Goal: Task Accomplishment & Management: Use online tool/utility

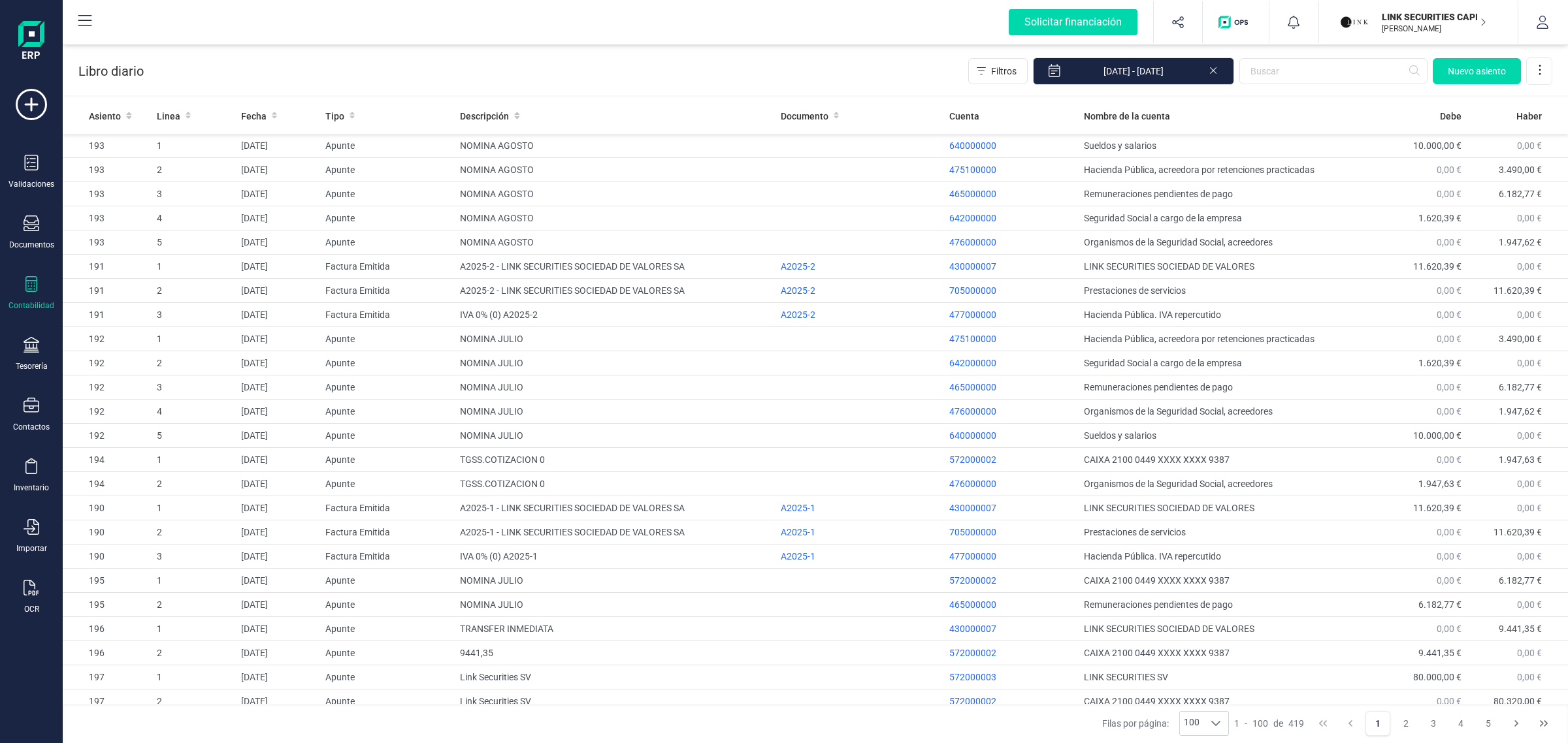
click at [1377, 13] on div "LINK SECURITIES CAPITAL SL [PERSON_NAME]" at bounding box center [1426, 22] width 101 height 29
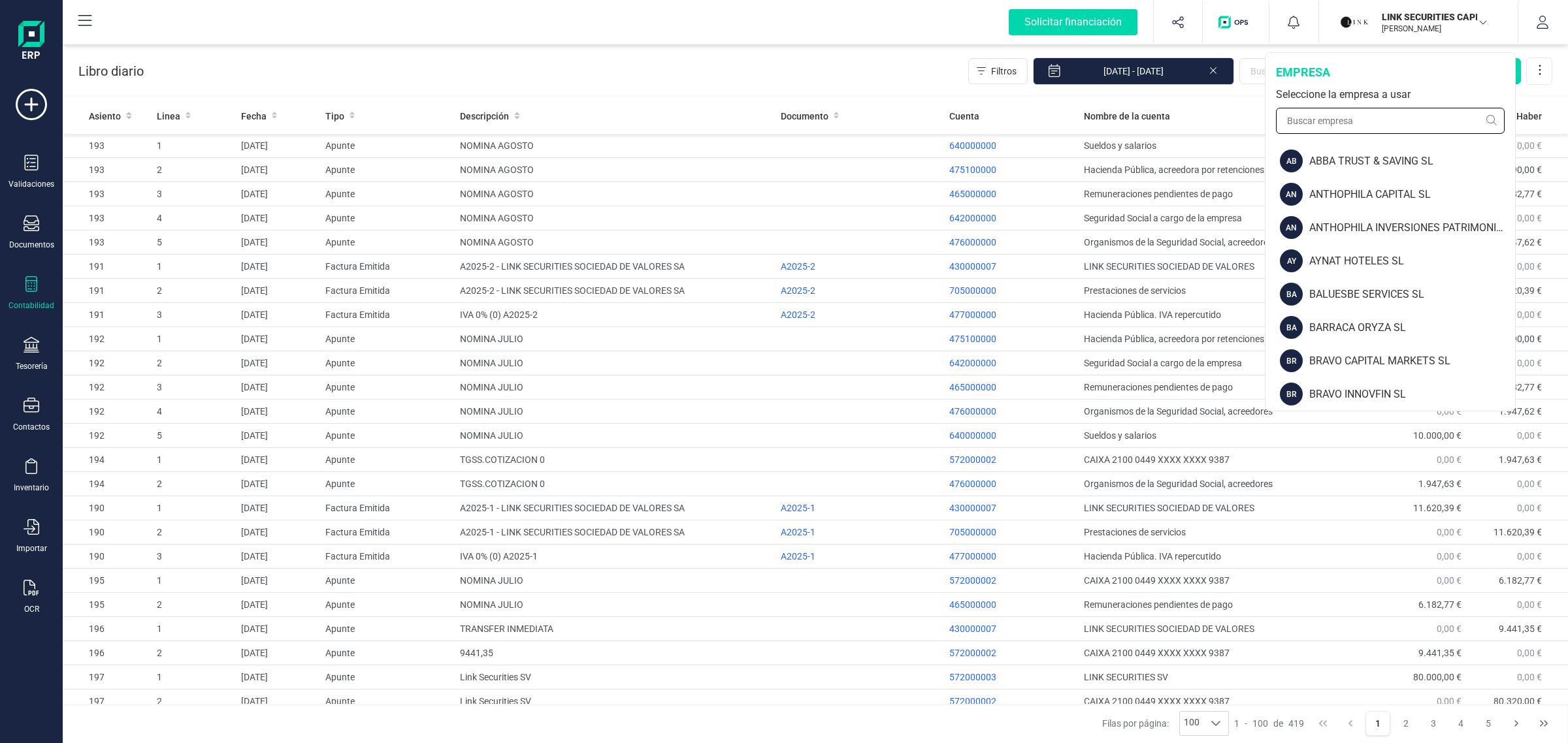
click at [1326, 112] on input "text" at bounding box center [1390, 120] width 229 height 26
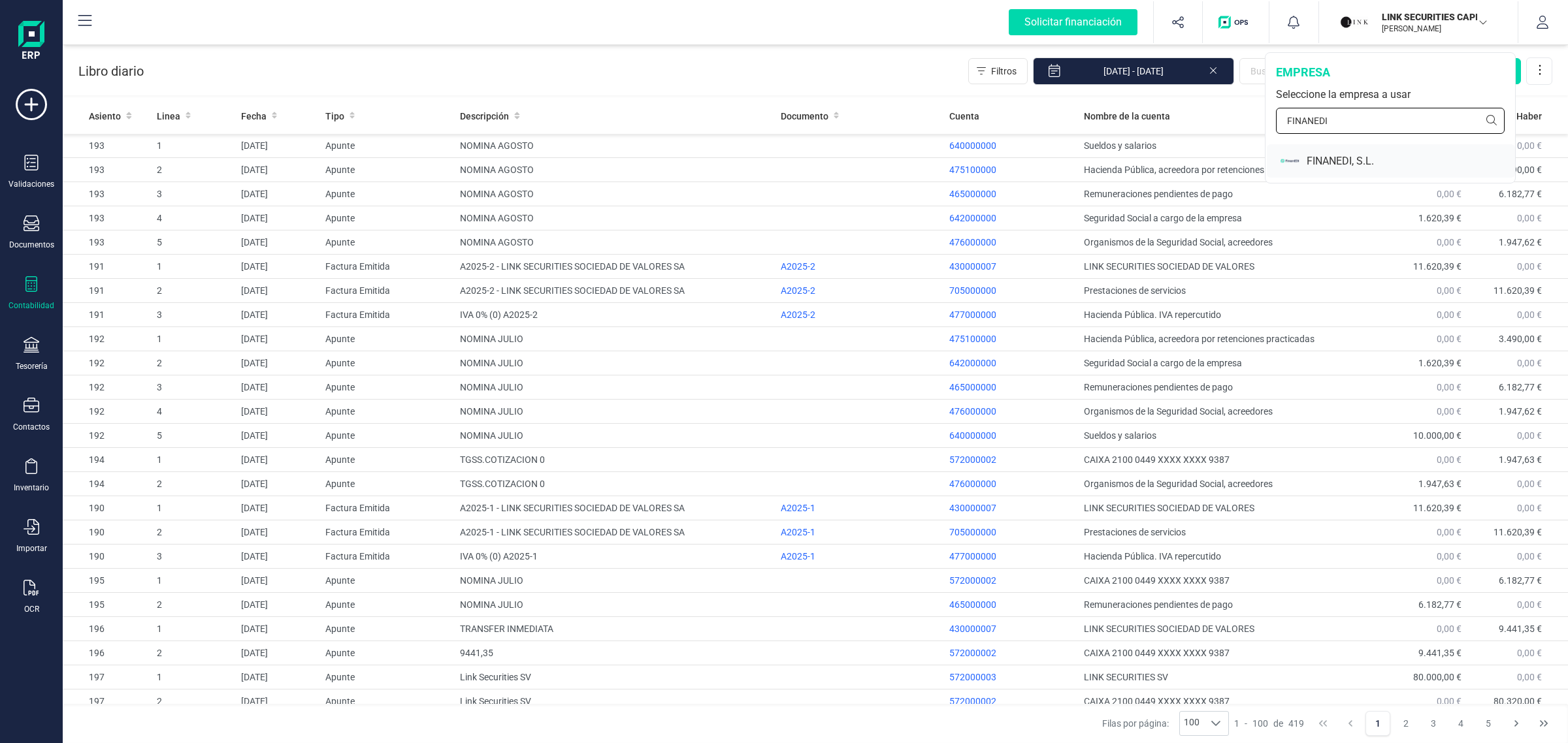
type input "FINANEDI"
click at [1308, 160] on div "FINANEDI, S.L." at bounding box center [1411, 161] width 208 height 16
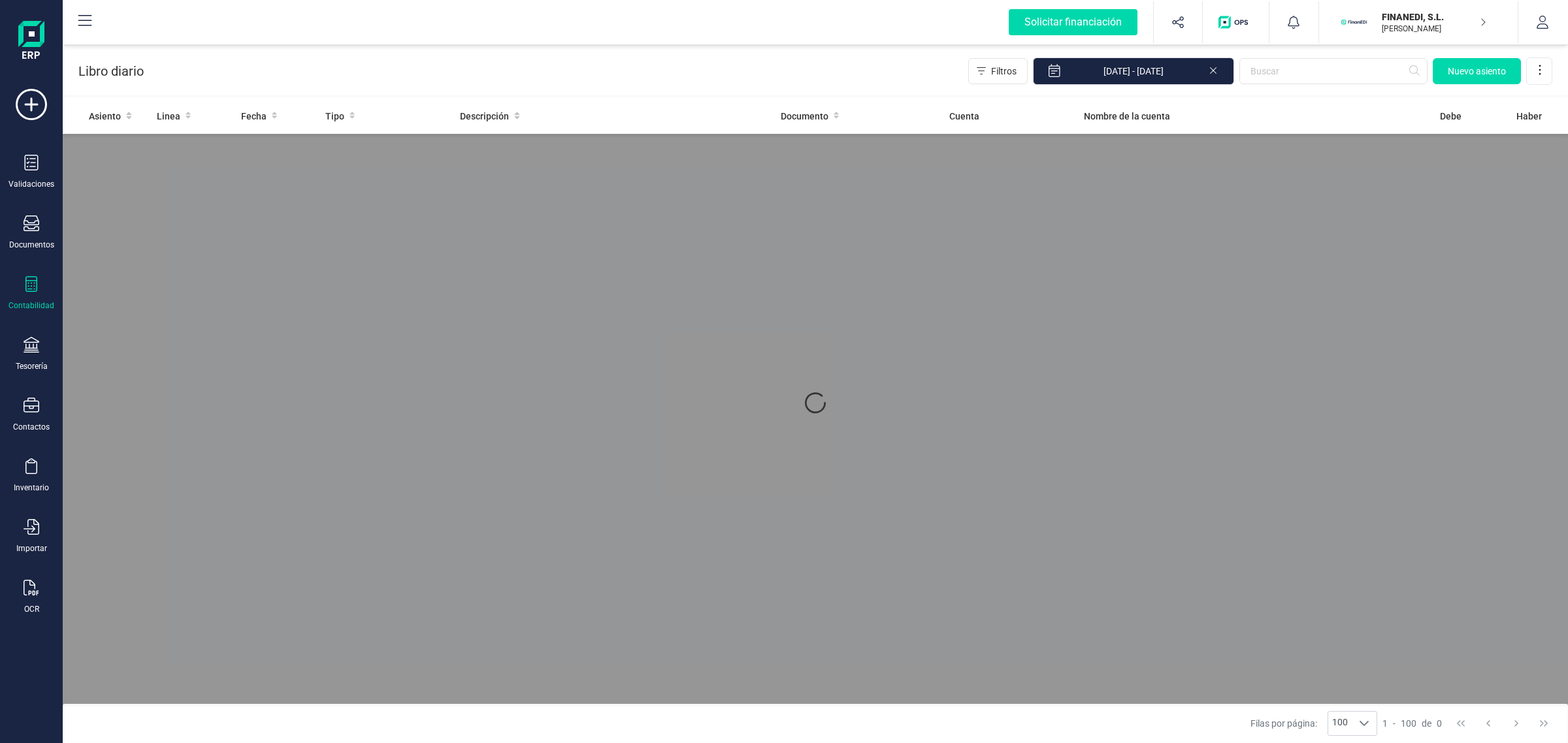
click at [27, 288] on icon at bounding box center [32, 284] width 12 height 16
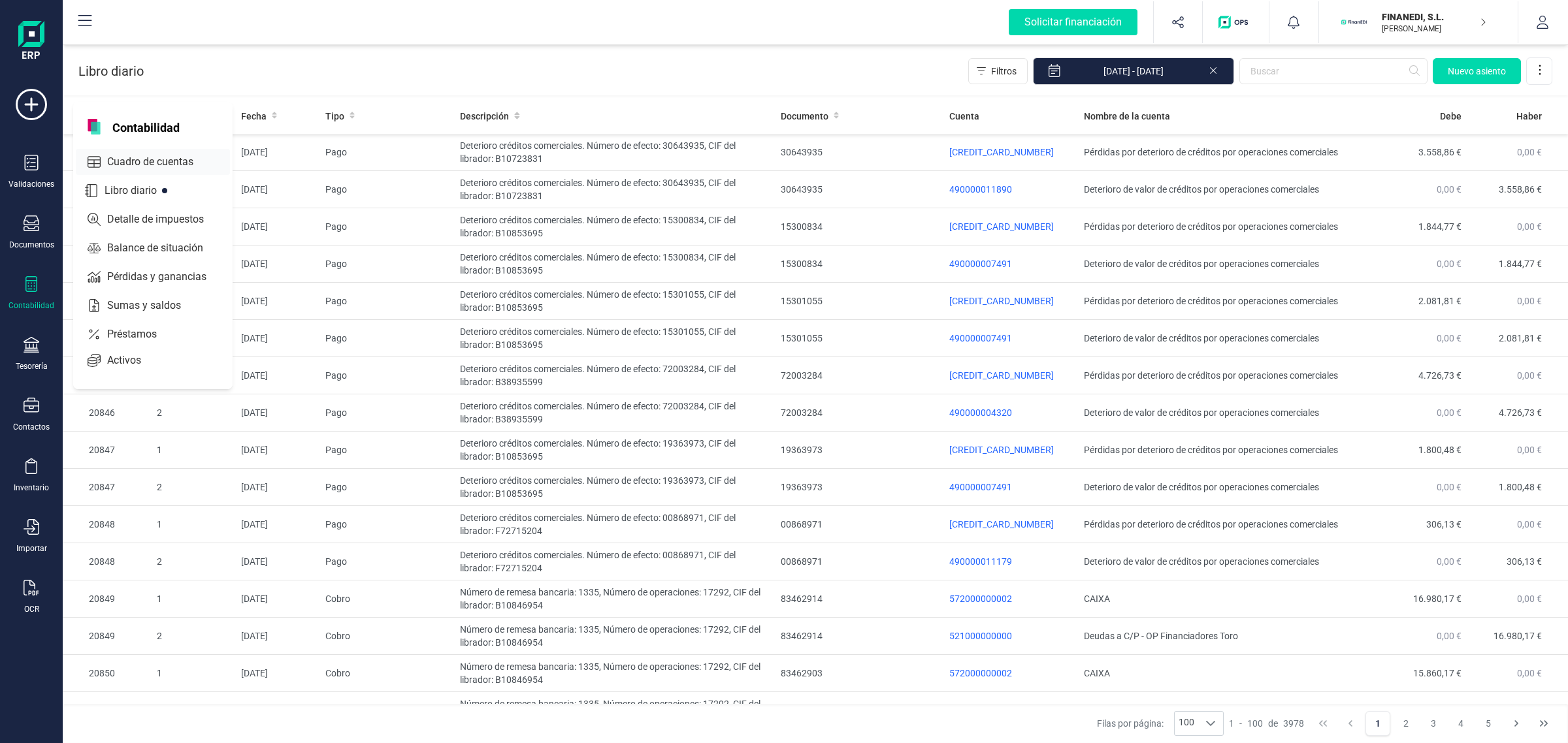
click at [154, 151] on div "Cuadro de cuentas" at bounding box center [153, 162] width 154 height 26
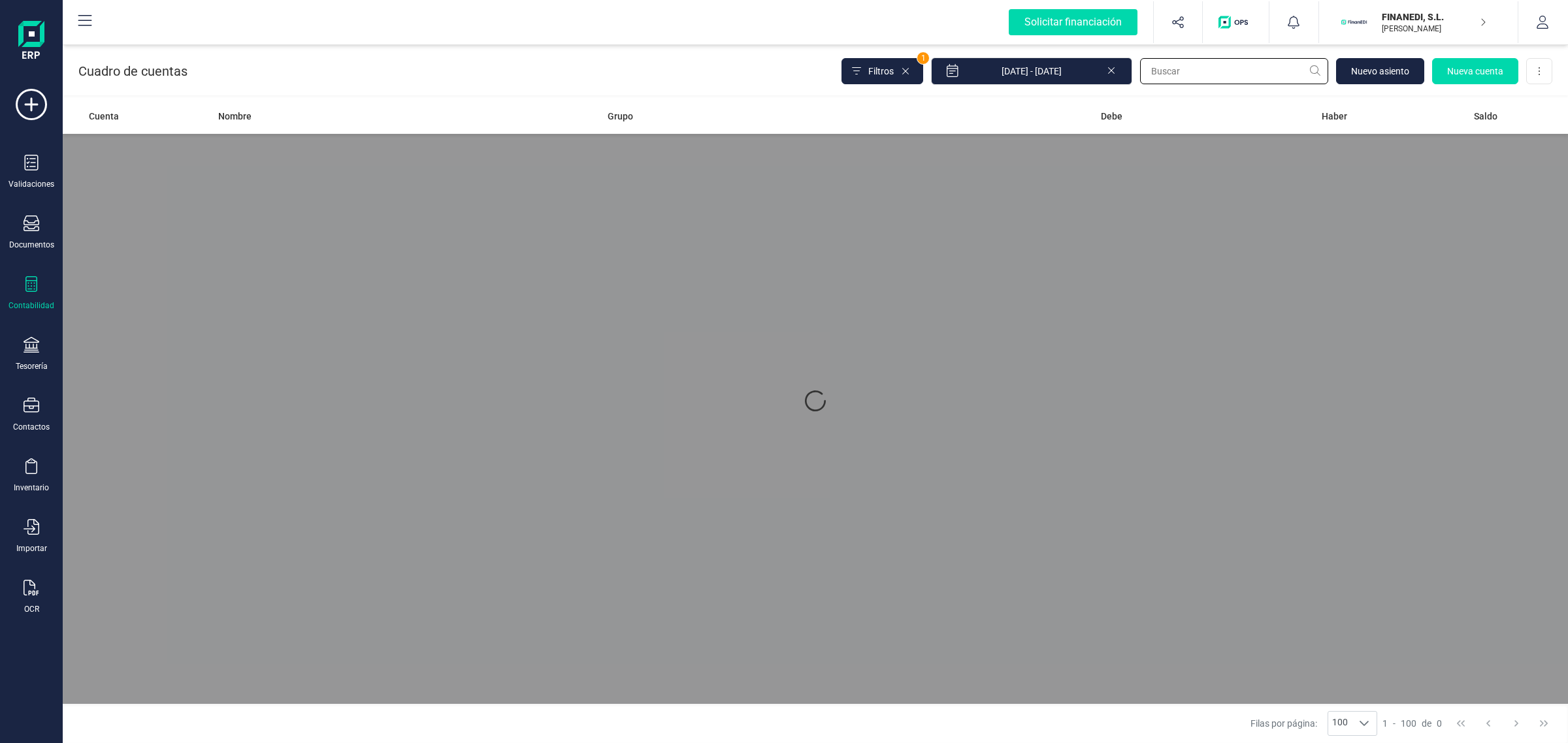
click at [1199, 67] on input "text" at bounding box center [1234, 71] width 188 height 26
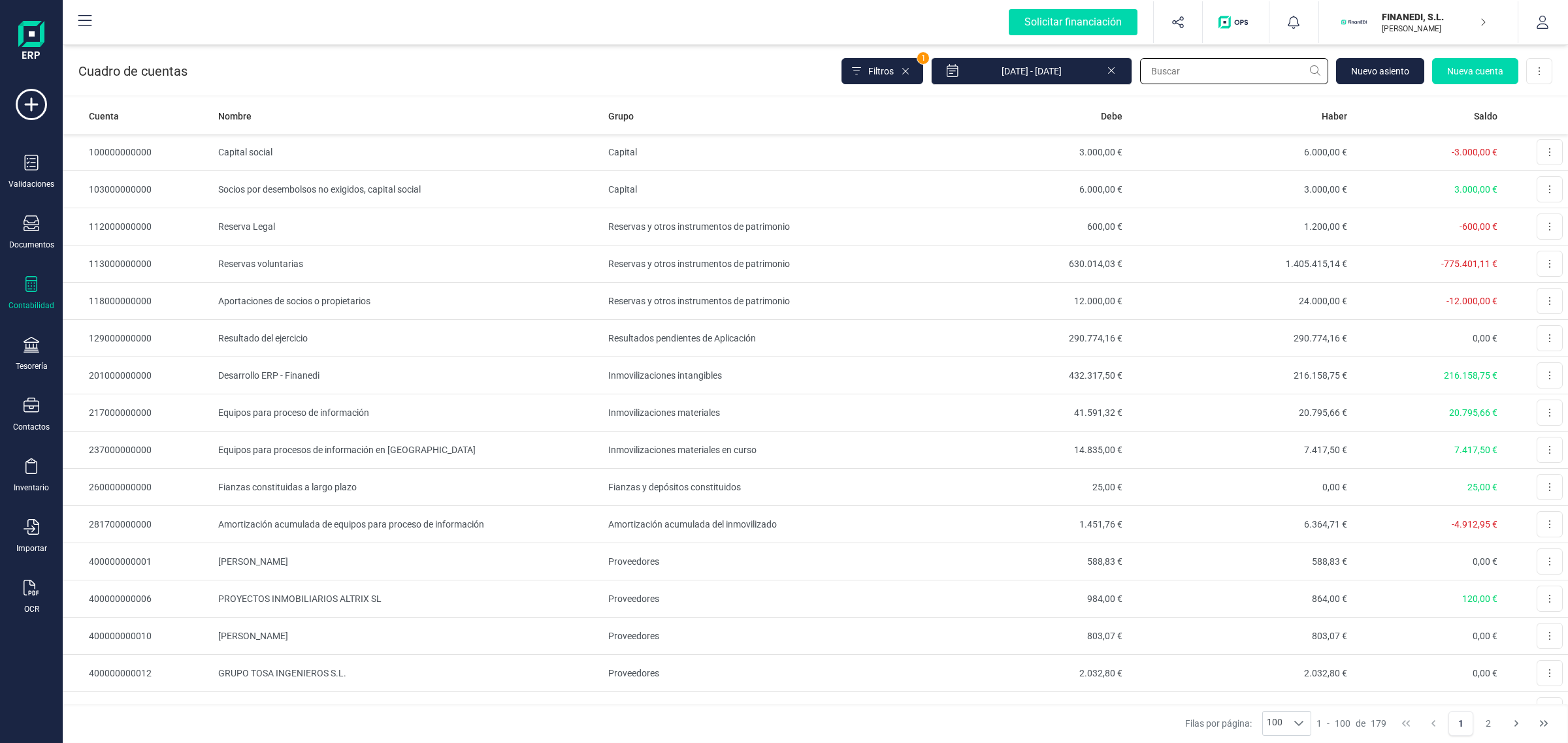
click at [1197, 72] on input "text" at bounding box center [1234, 71] width 188 height 26
paste input "521000000004"
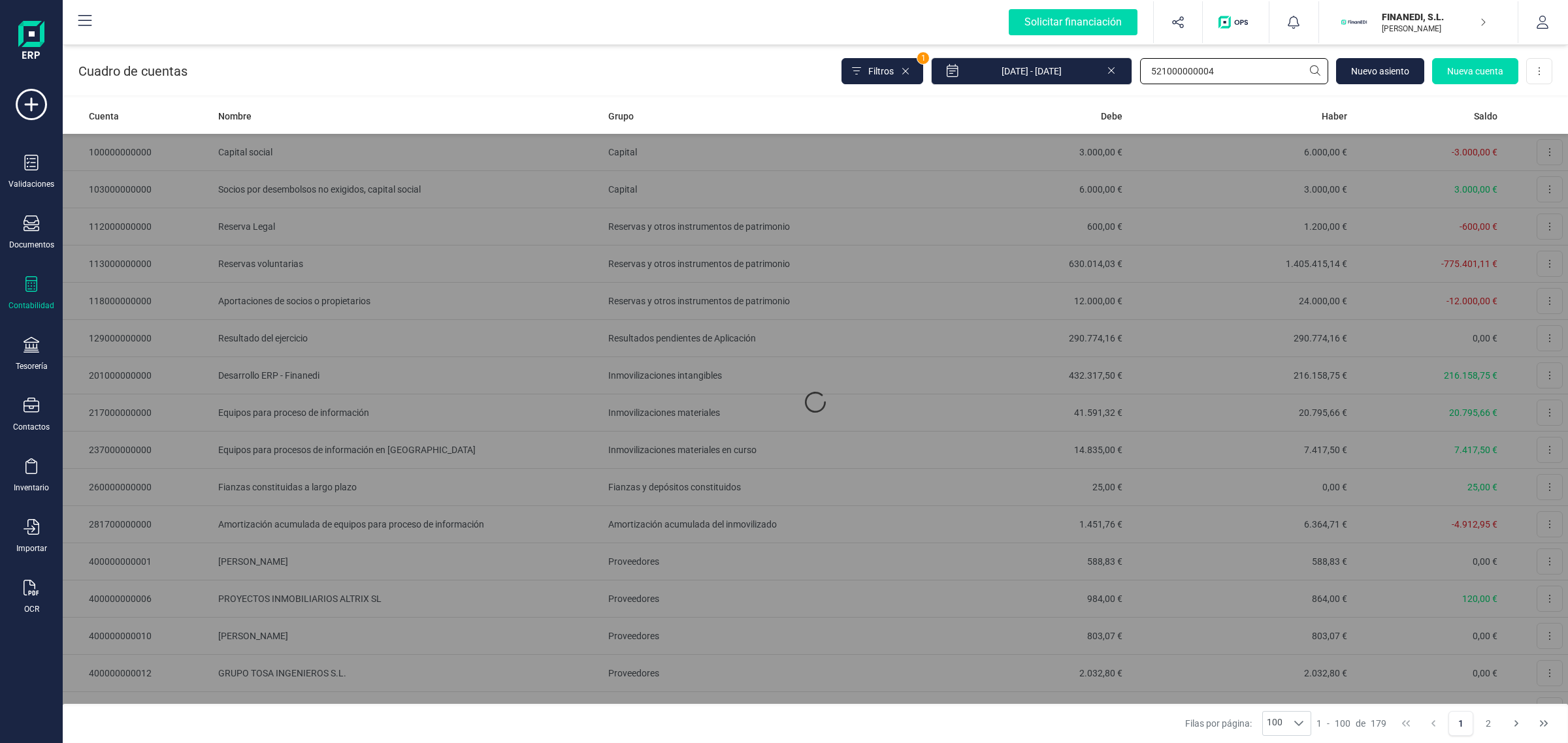
type input "521000000004"
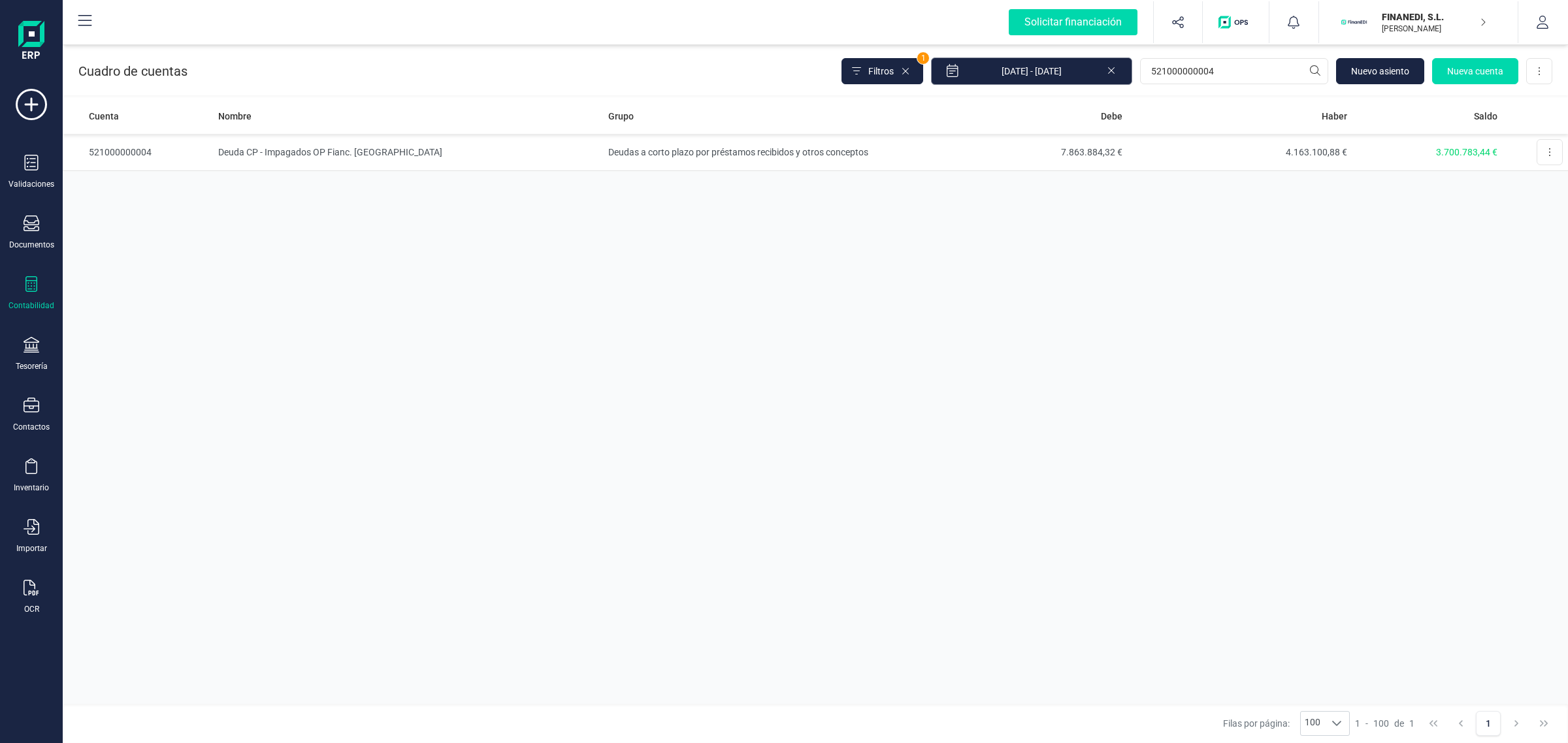
click at [1087, 70] on input "[DATE] - [DATE]" at bounding box center [1031, 71] width 201 height 27
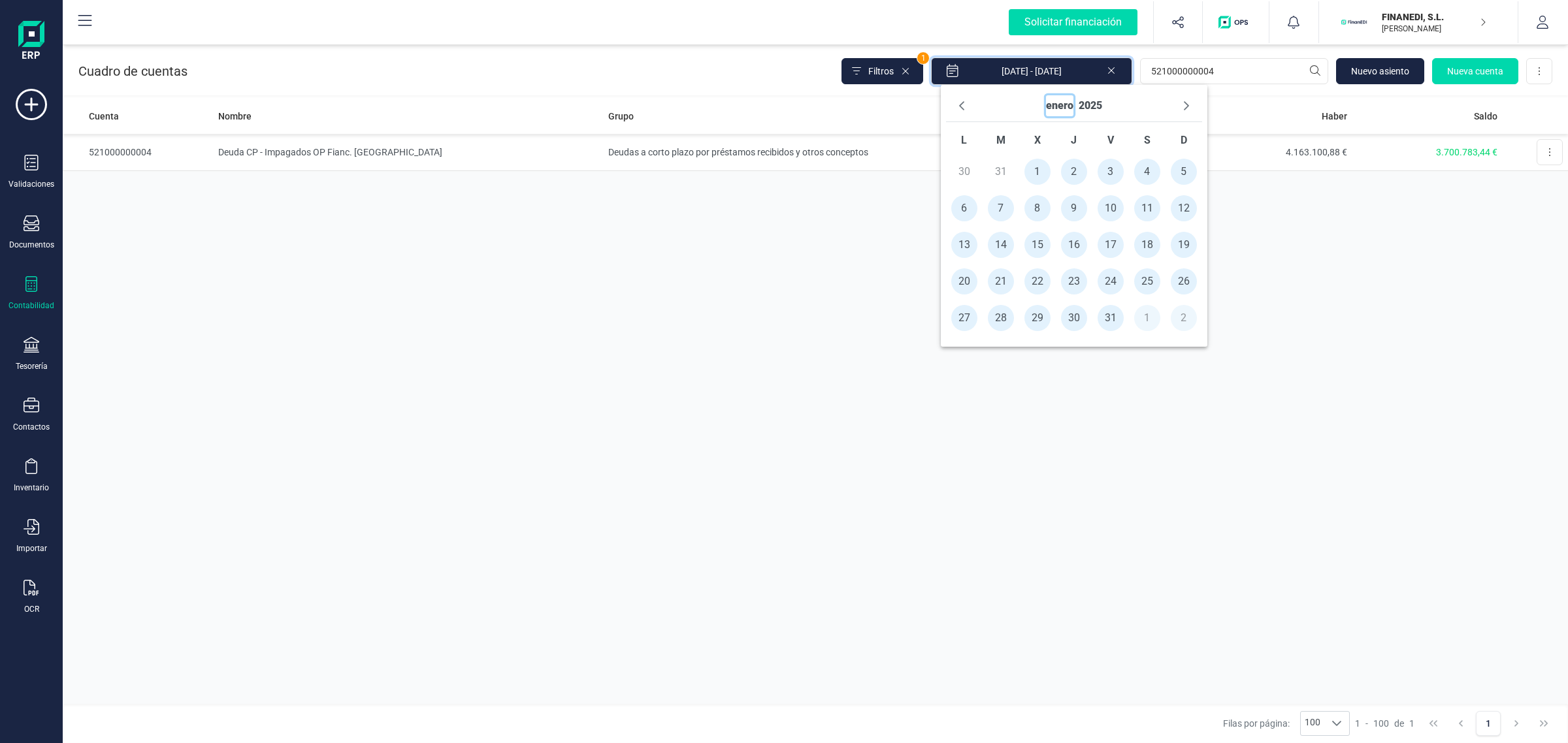
click at [1060, 108] on button "enero" at bounding box center [1059, 106] width 27 height 21
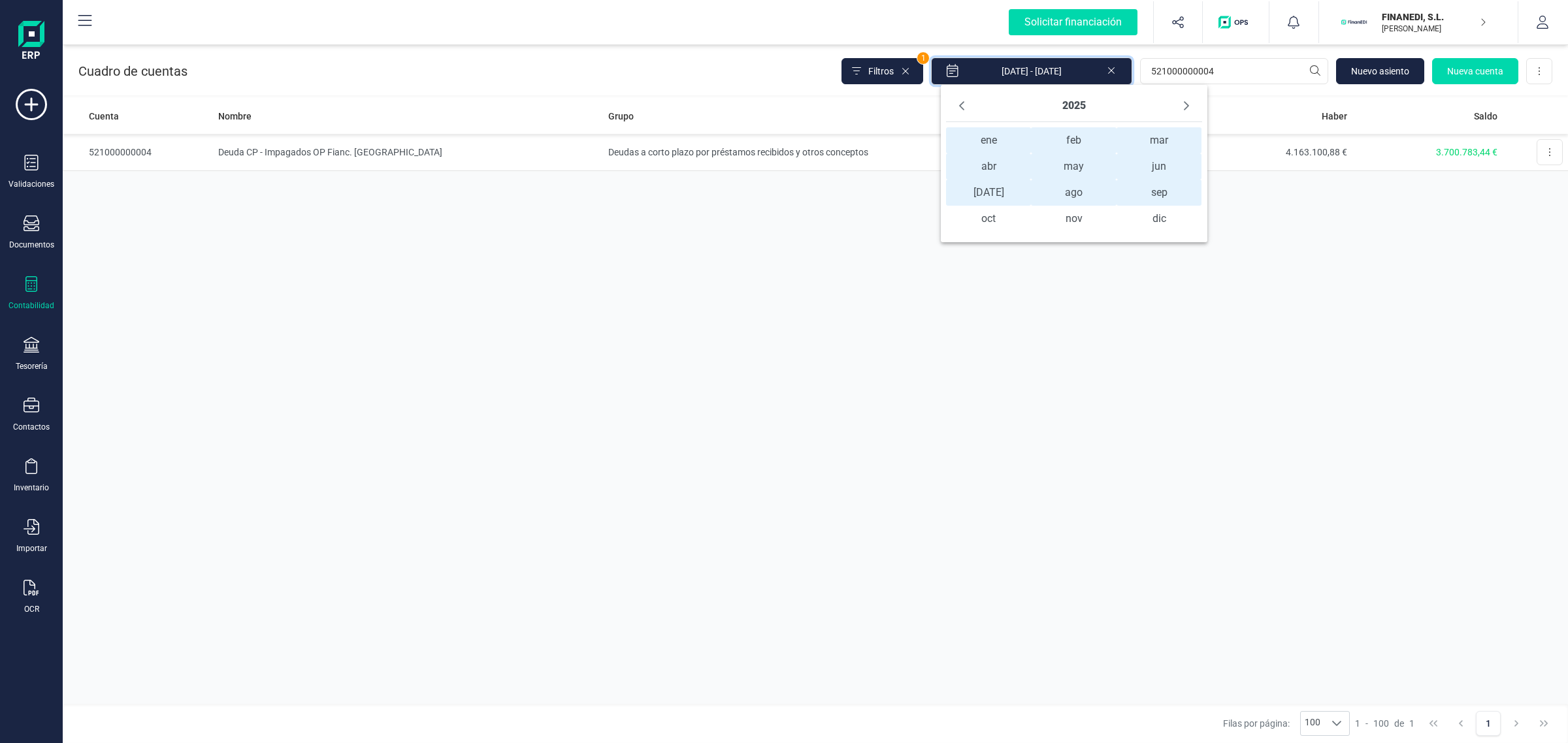
click at [980, 139] on span "ene ene" at bounding box center [988, 140] width 85 height 26
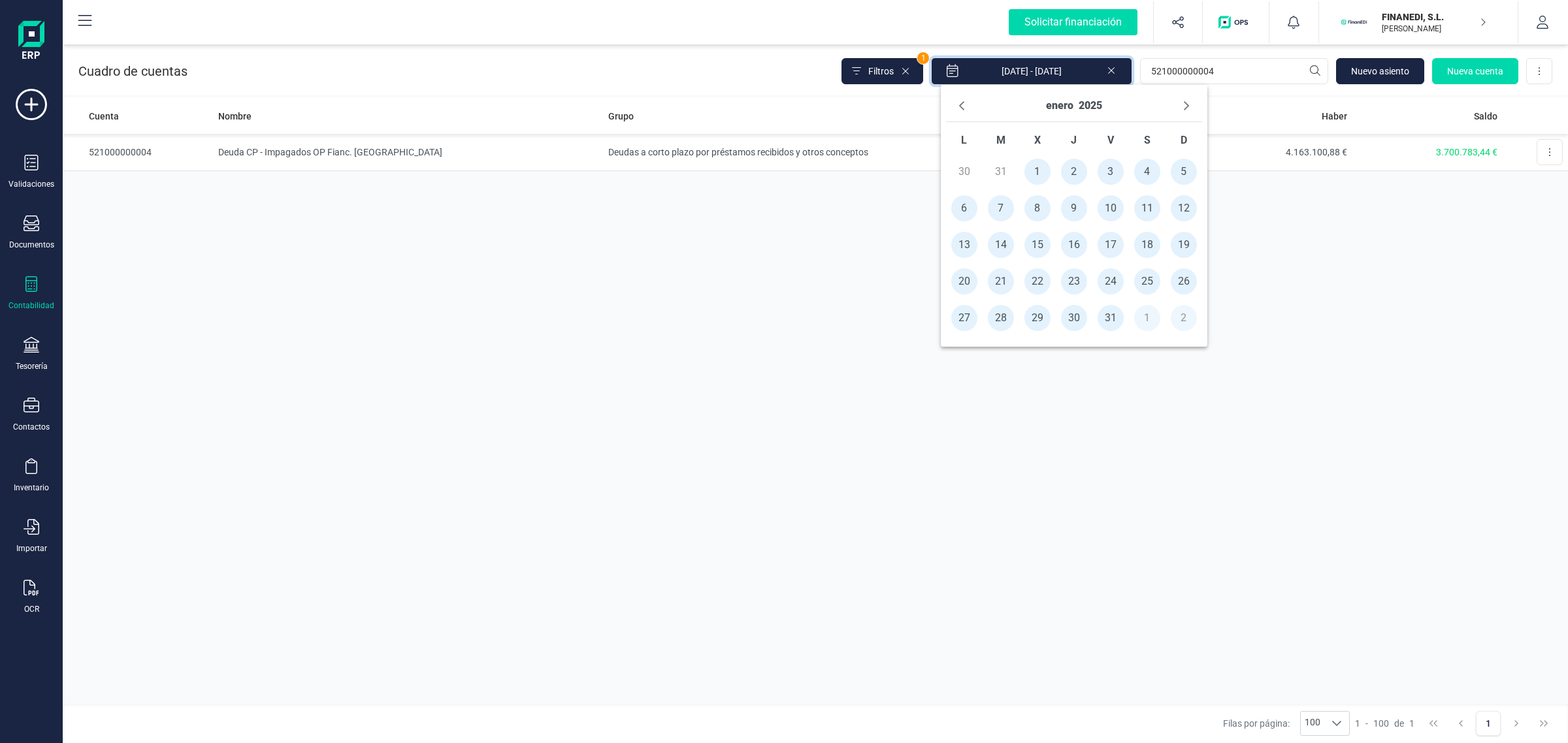
click at [1037, 163] on span "1" at bounding box center [1038, 172] width 26 height 26
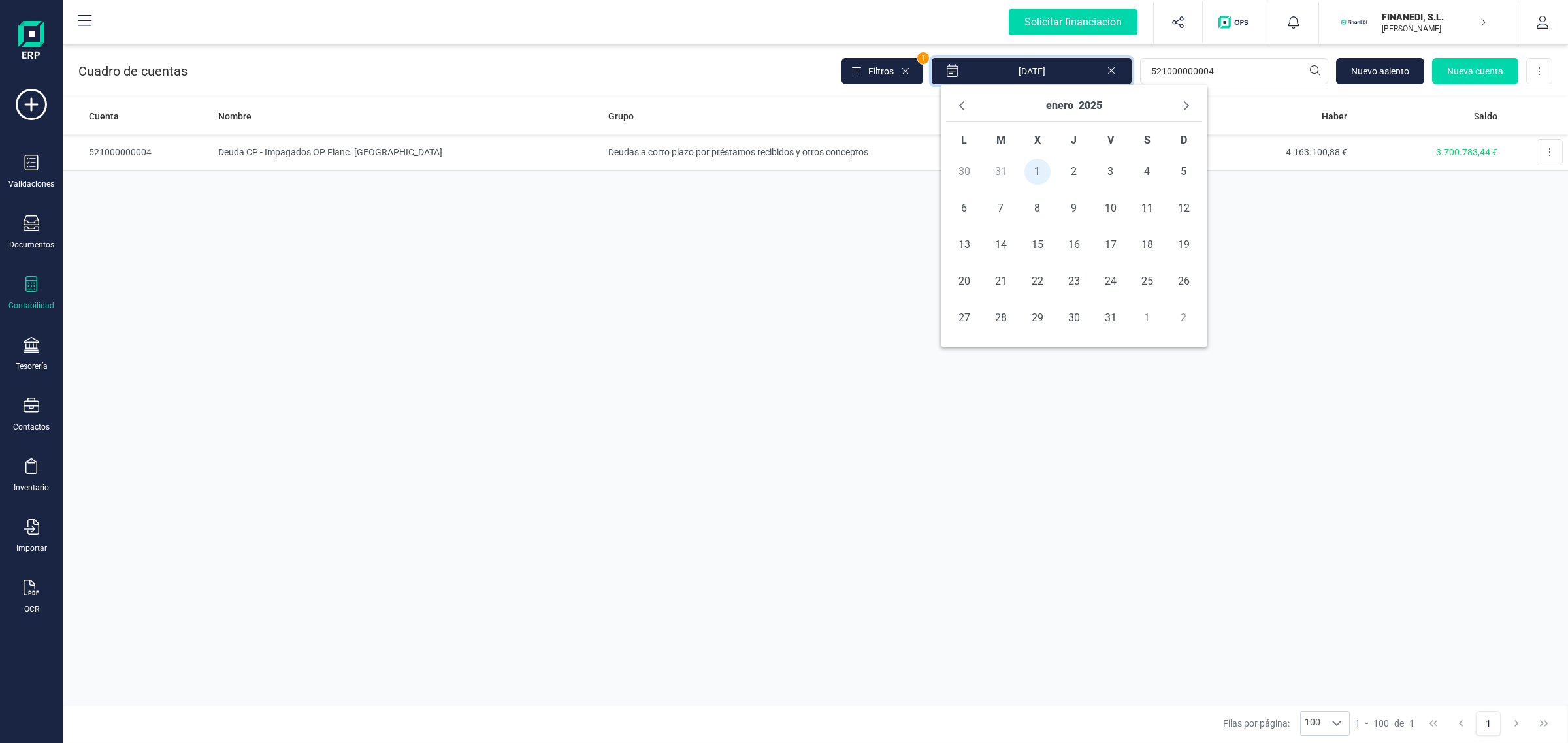
click at [1039, 98] on div "enero 2025" at bounding box center [1074, 106] width 256 height 32
click at [1049, 105] on button "enero" at bounding box center [1059, 106] width 27 height 21
click at [1140, 170] on span "jun" at bounding box center [1159, 166] width 85 height 26
click at [960, 359] on span "30" at bounding box center [964, 354] width 26 height 26
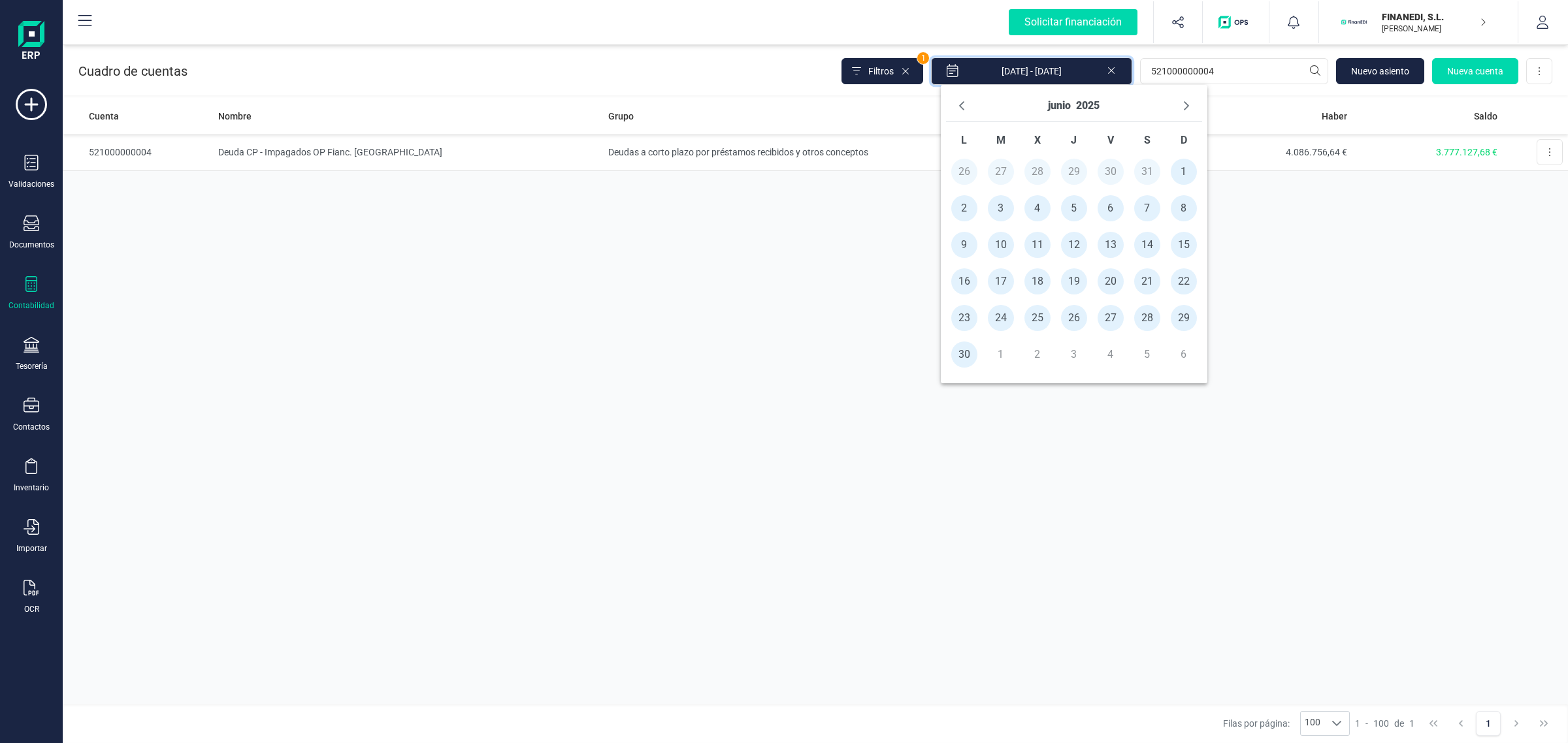
click at [887, 378] on div "Cuenta Nombre Grupo Debe Haber Saldo 521000000004 Deuda CP - Impagados OP Fianc…" at bounding box center [815, 400] width 1505 height 606
click at [767, 375] on div "Cuenta Nombre Grupo Debe Haber Saldo 521000000004 Deuda CP - Impagados OP Fianc…" at bounding box center [815, 400] width 1505 height 606
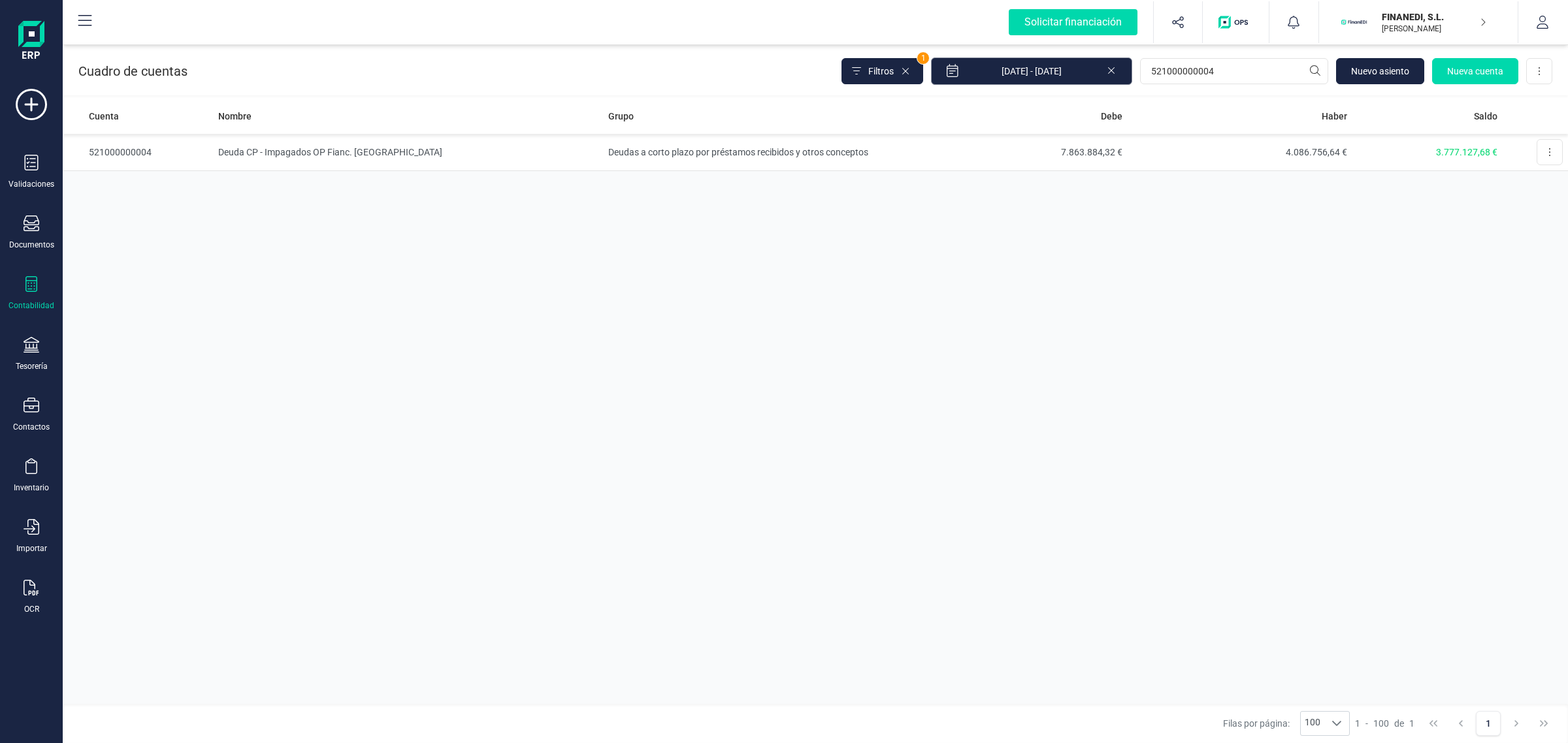
click at [1059, 82] on input "[DATE] - [DATE]" at bounding box center [1031, 71] width 201 height 27
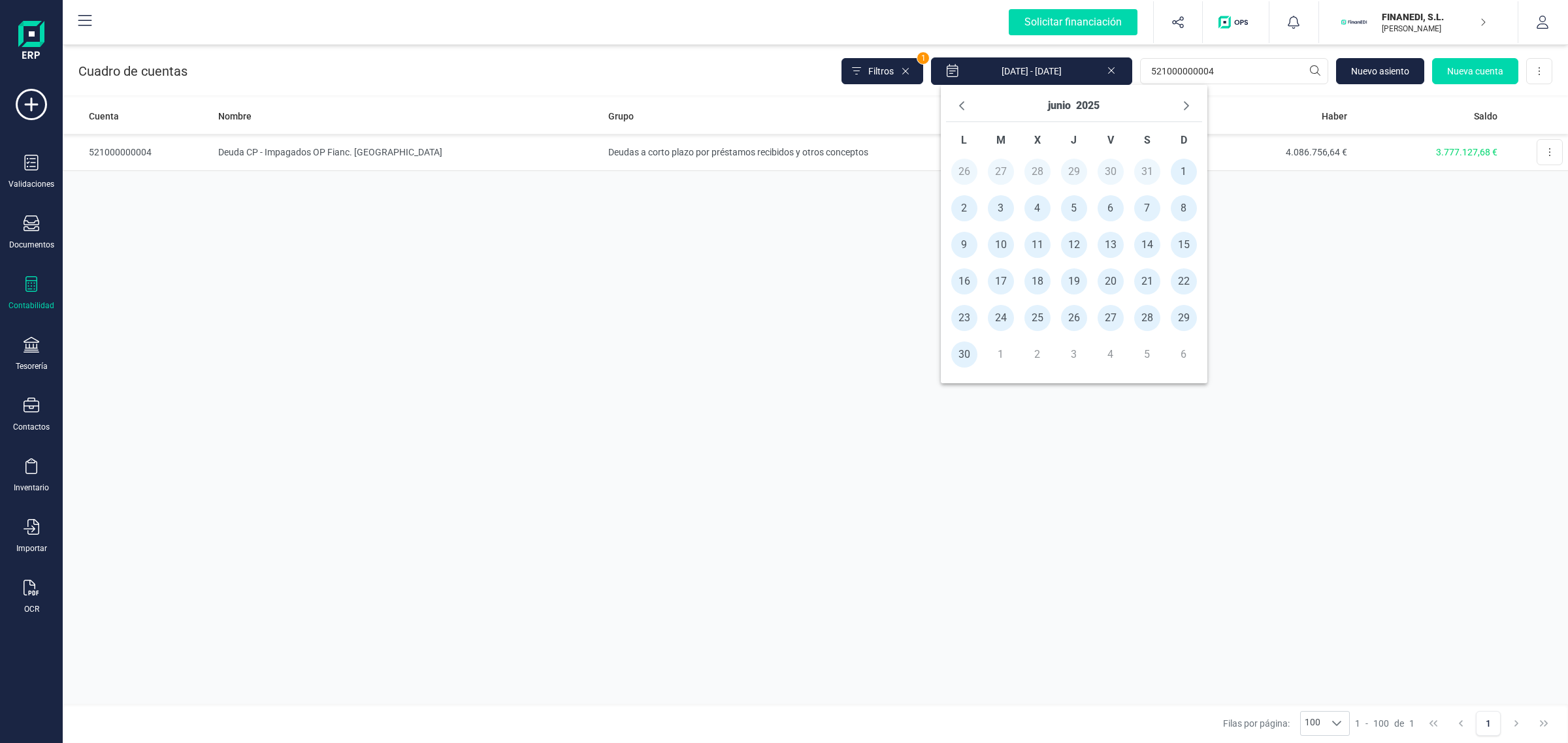
click at [1045, 65] on input "[DATE] - [DATE]" at bounding box center [1031, 71] width 201 height 27
click at [1039, 98] on div "[DATE]" at bounding box center [1074, 106] width 256 height 32
click at [1059, 103] on button "junio" at bounding box center [1059, 106] width 23 height 21
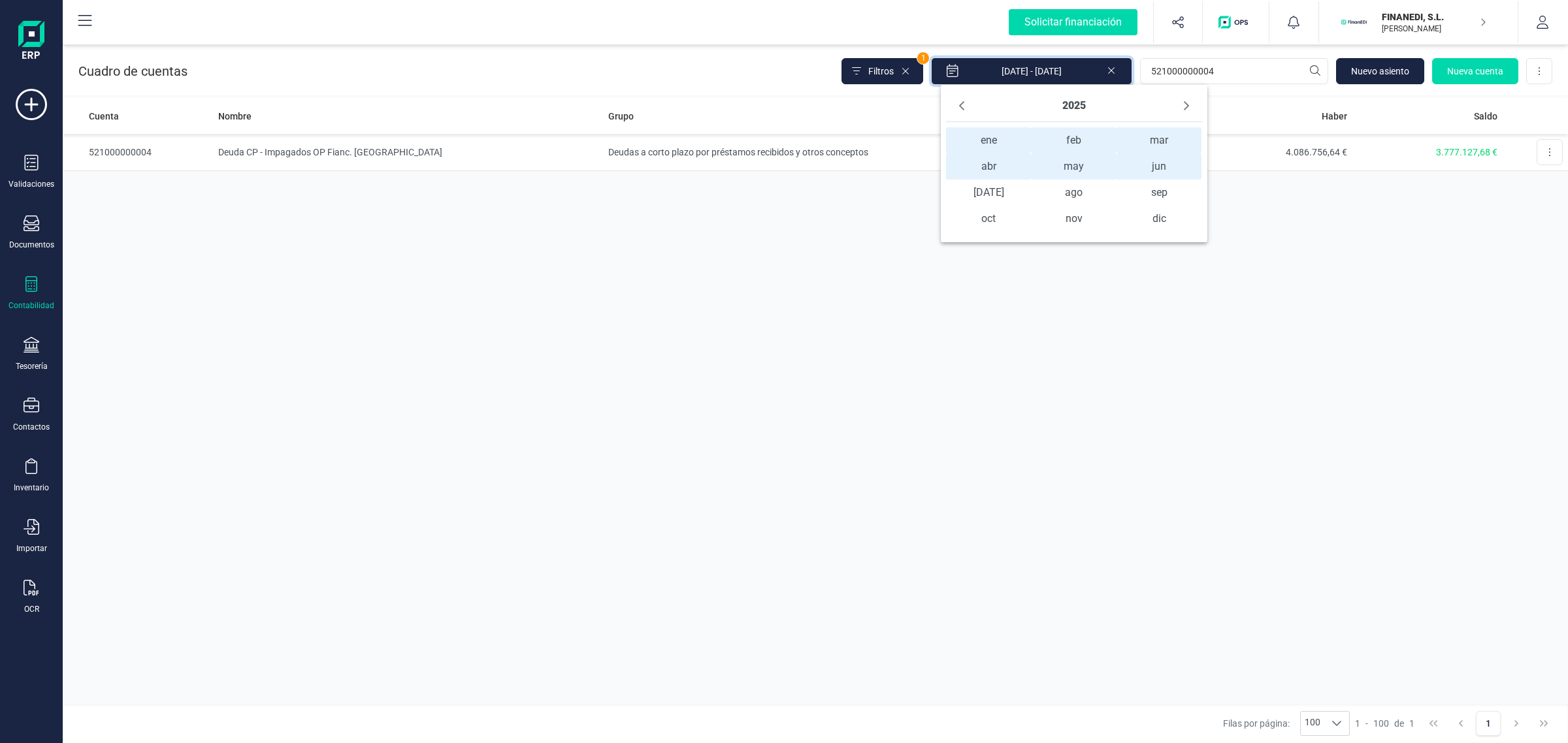
click at [994, 139] on span "ene ene" at bounding box center [988, 140] width 85 height 26
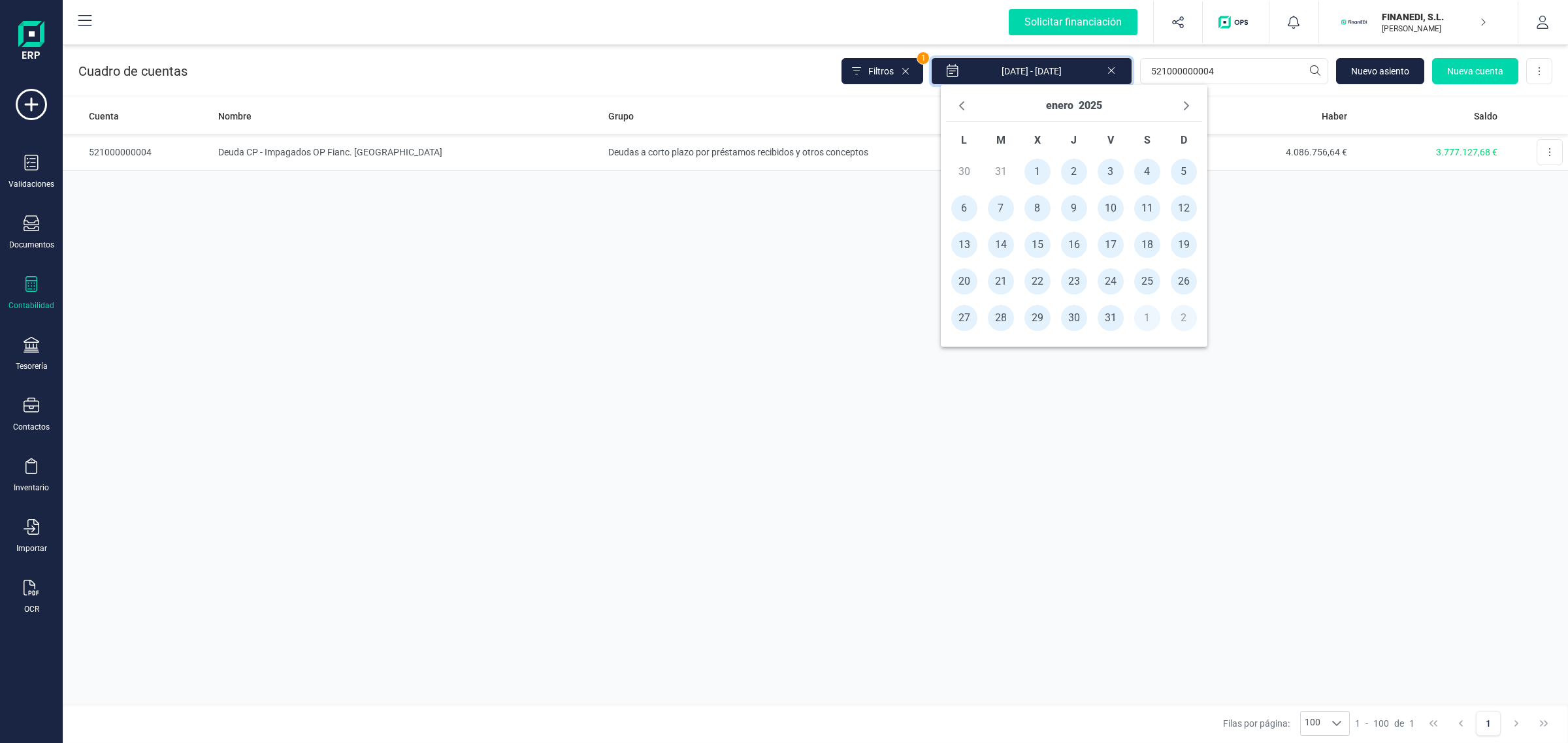
click at [1032, 170] on span "1" at bounding box center [1038, 172] width 26 height 26
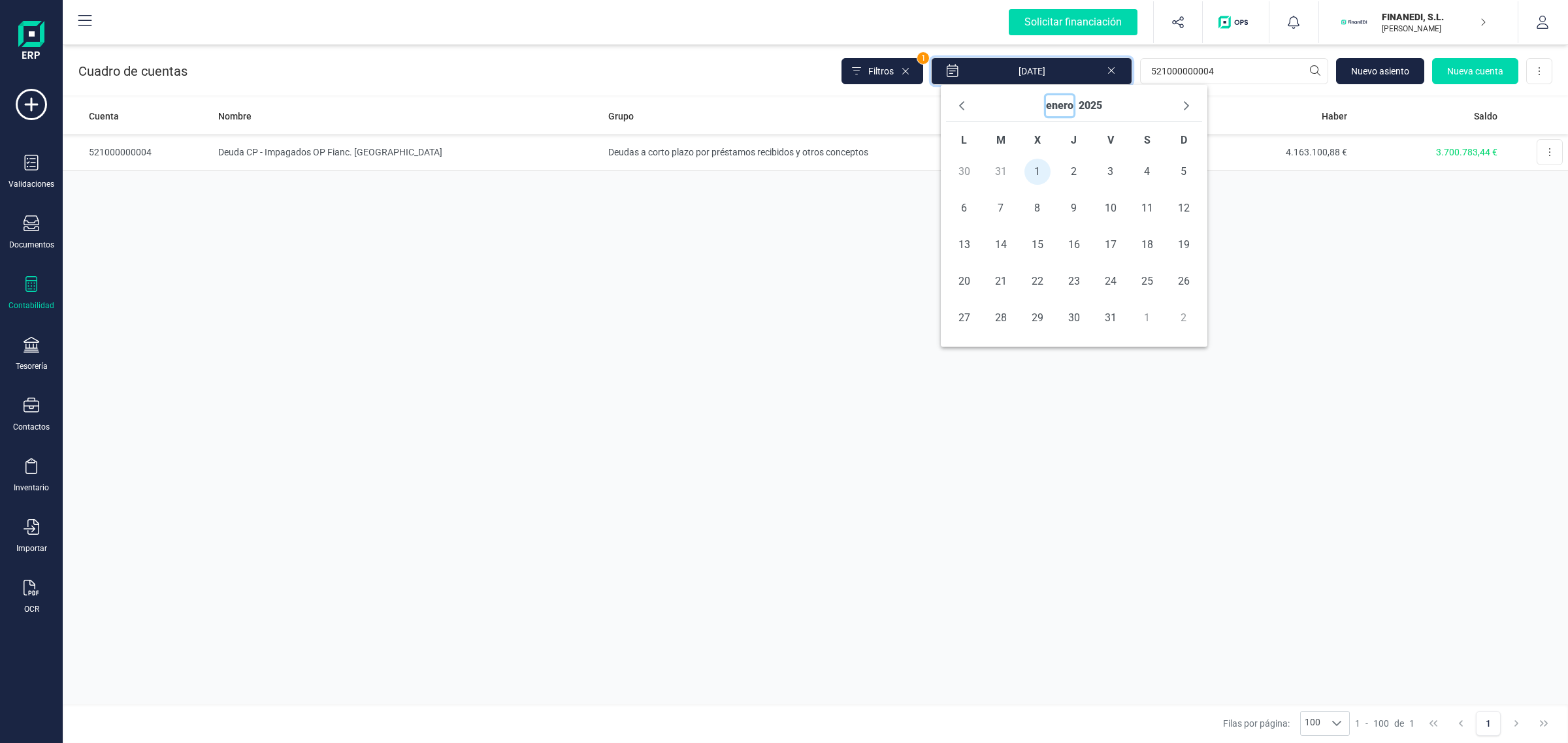
click at [1062, 110] on button "enero" at bounding box center [1059, 106] width 27 height 21
click at [1069, 194] on span "ago" at bounding box center [1073, 192] width 85 height 26
click at [1189, 314] on span "31" at bounding box center [1184, 318] width 26 height 26
type input "[DATE] - [DATE]"
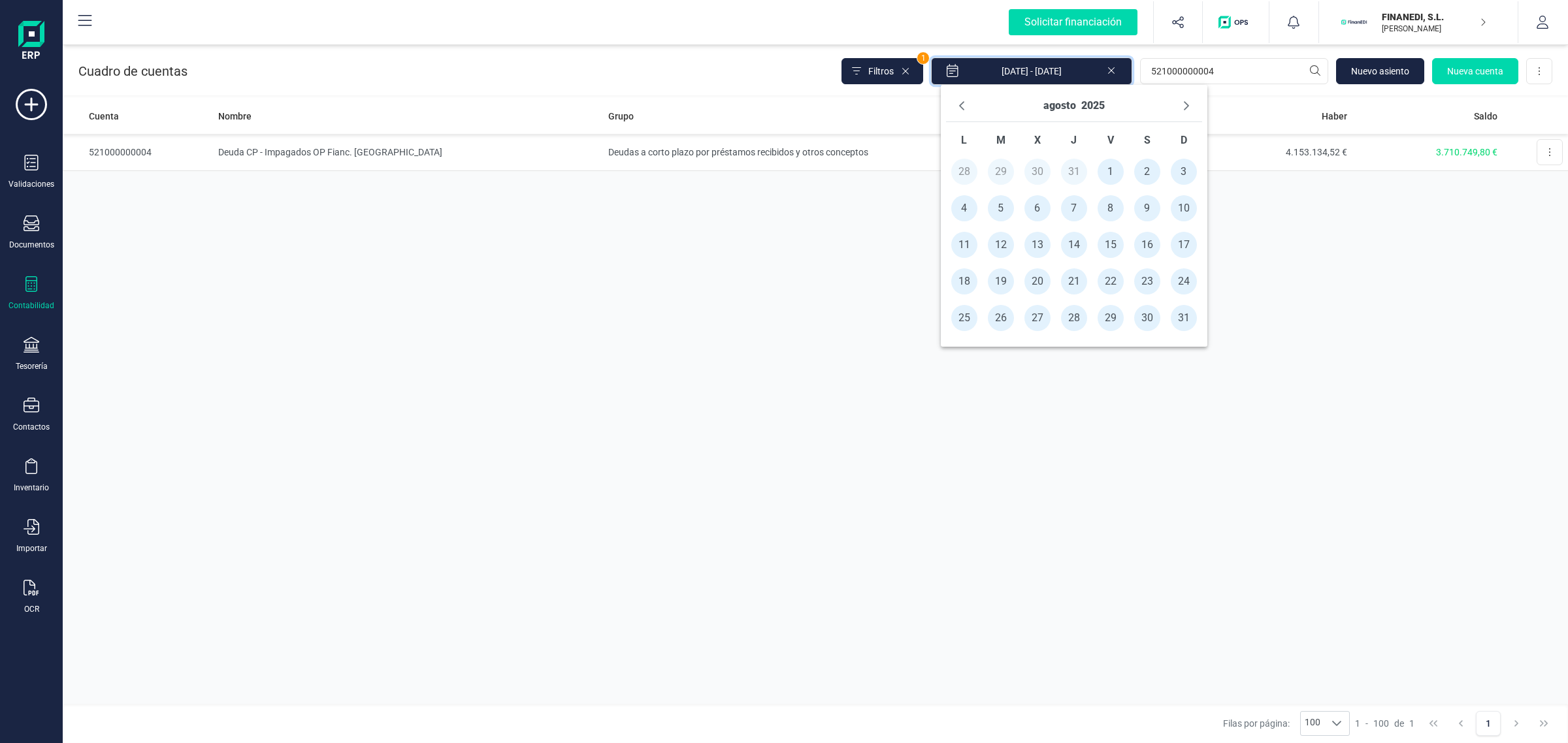
click at [1331, 305] on div "Cuenta Nombre Grupo Debe Haber Saldo 521000000004 Deuda CP - Impagados OP Fianc…" at bounding box center [815, 400] width 1505 height 606
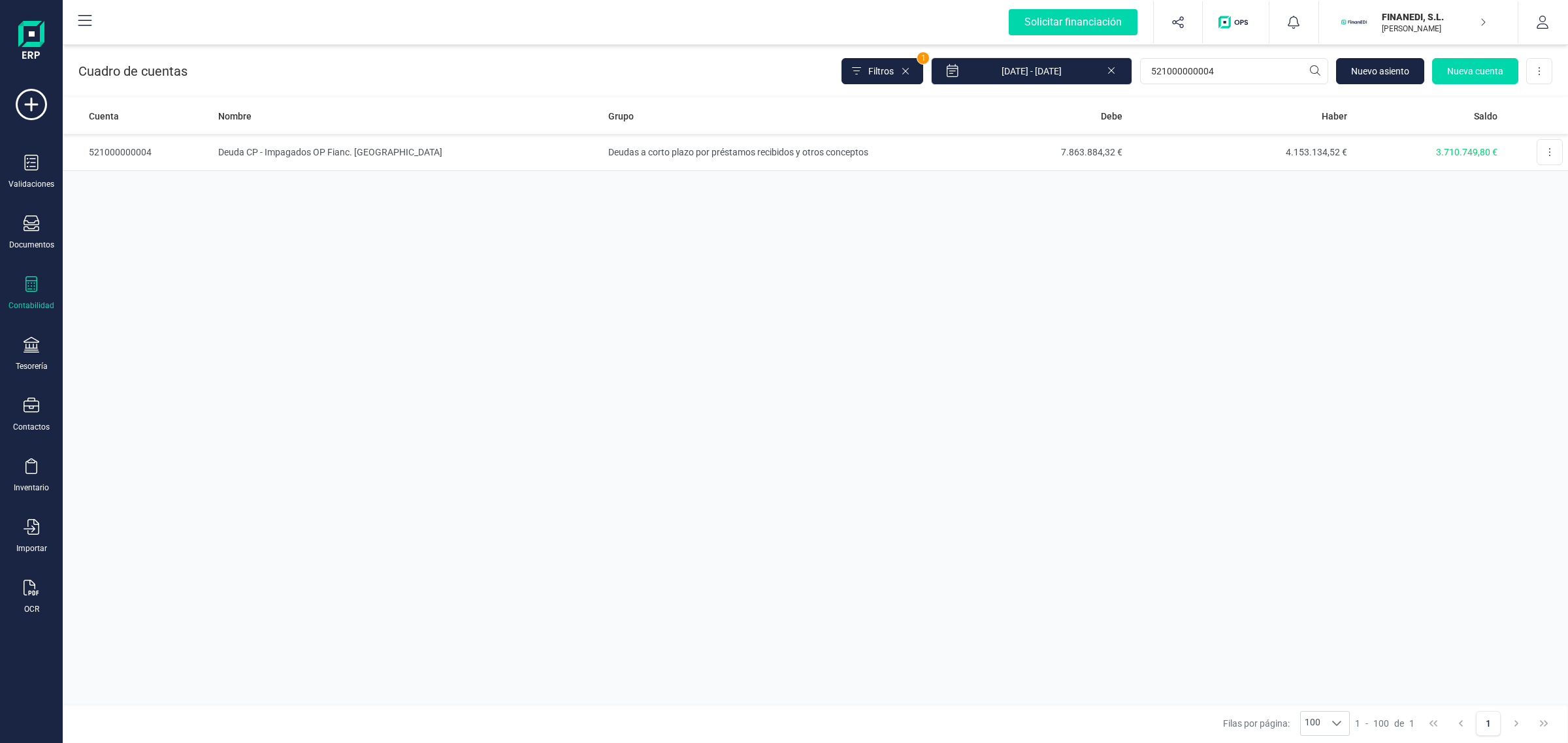
click at [21, 286] on div "Contabilidad" at bounding box center [31, 294] width 52 height 35
click at [667, 383] on div "Cuenta Nombre Grupo Debe Haber Saldo 521000000004 Deuda CP - Impagados OP Fianc…" at bounding box center [815, 400] width 1505 height 606
drag, startPoint x: 1220, startPoint y: 75, endPoint x: 982, endPoint y: 31, distance: 242.0
click at [982, 31] on div "Solicitar financiación Importaciones completadas 0 / 0 FINANEDI, S.L. [PERSON_N…" at bounding box center [815, 372] width 1505 height 743
paste input "999"
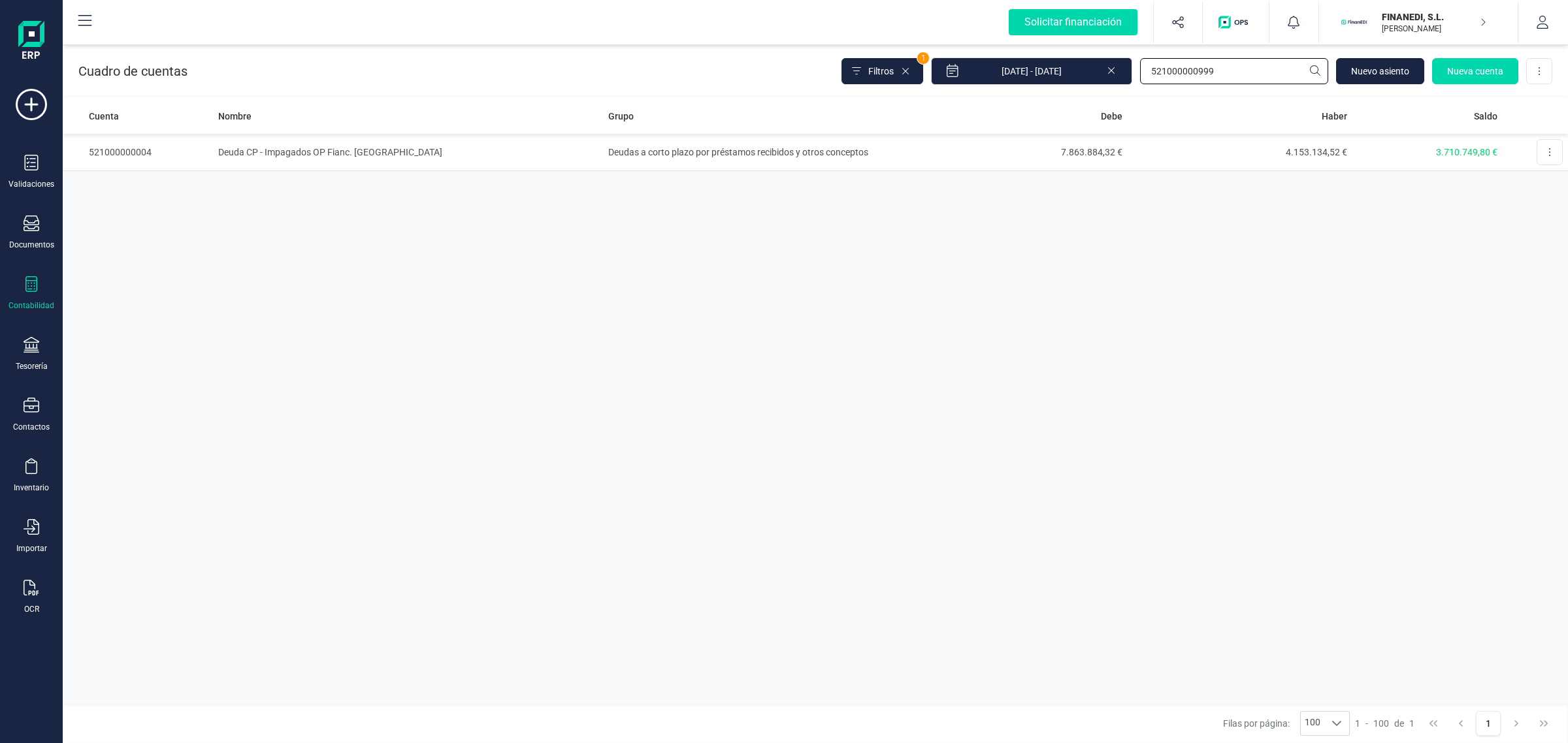
type input "521000000999"
click at [801, 152] on td "Deudas a corto plazo por préstamos recibidos y otros conceptos" at bounding box center [752, 152] width 300 height 37
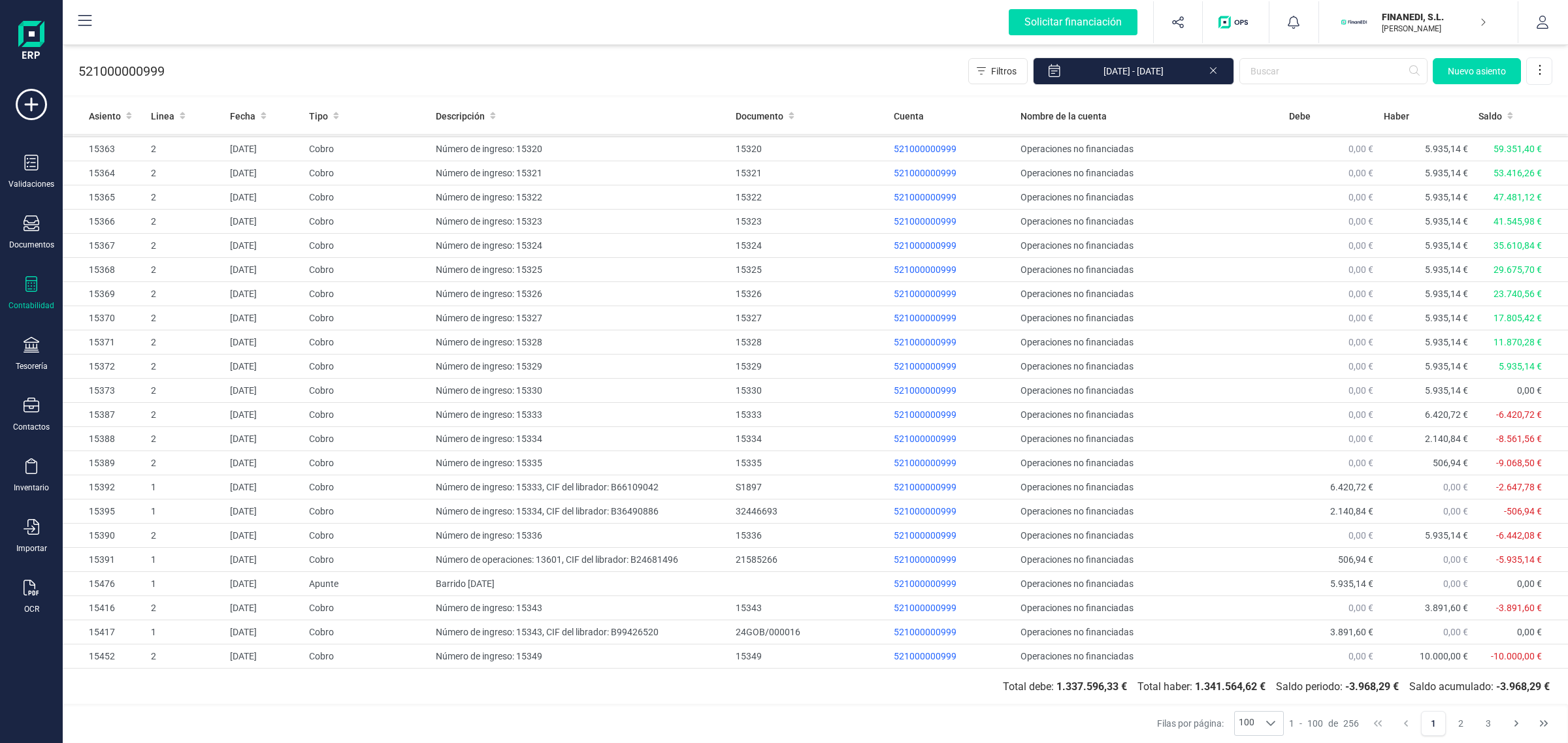
scroll to position [1909, 0]
click at [1490, 726] on button "3" at bounding box center [1488, 723] width 25 height 25
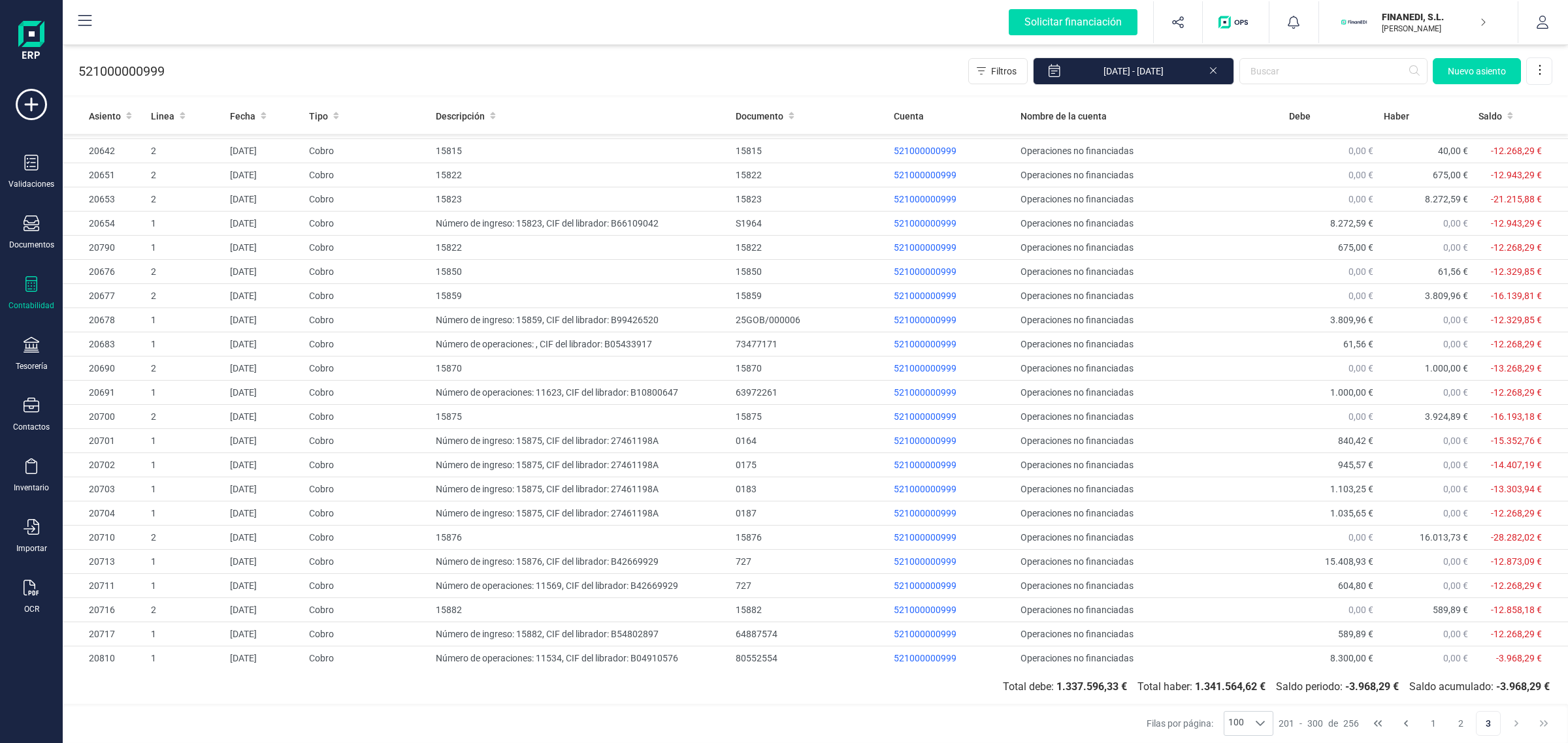
scroll to position [826, 0]
click at [1467, 726] on button "2" at bounding box center [1461, 723] width 25 height 25
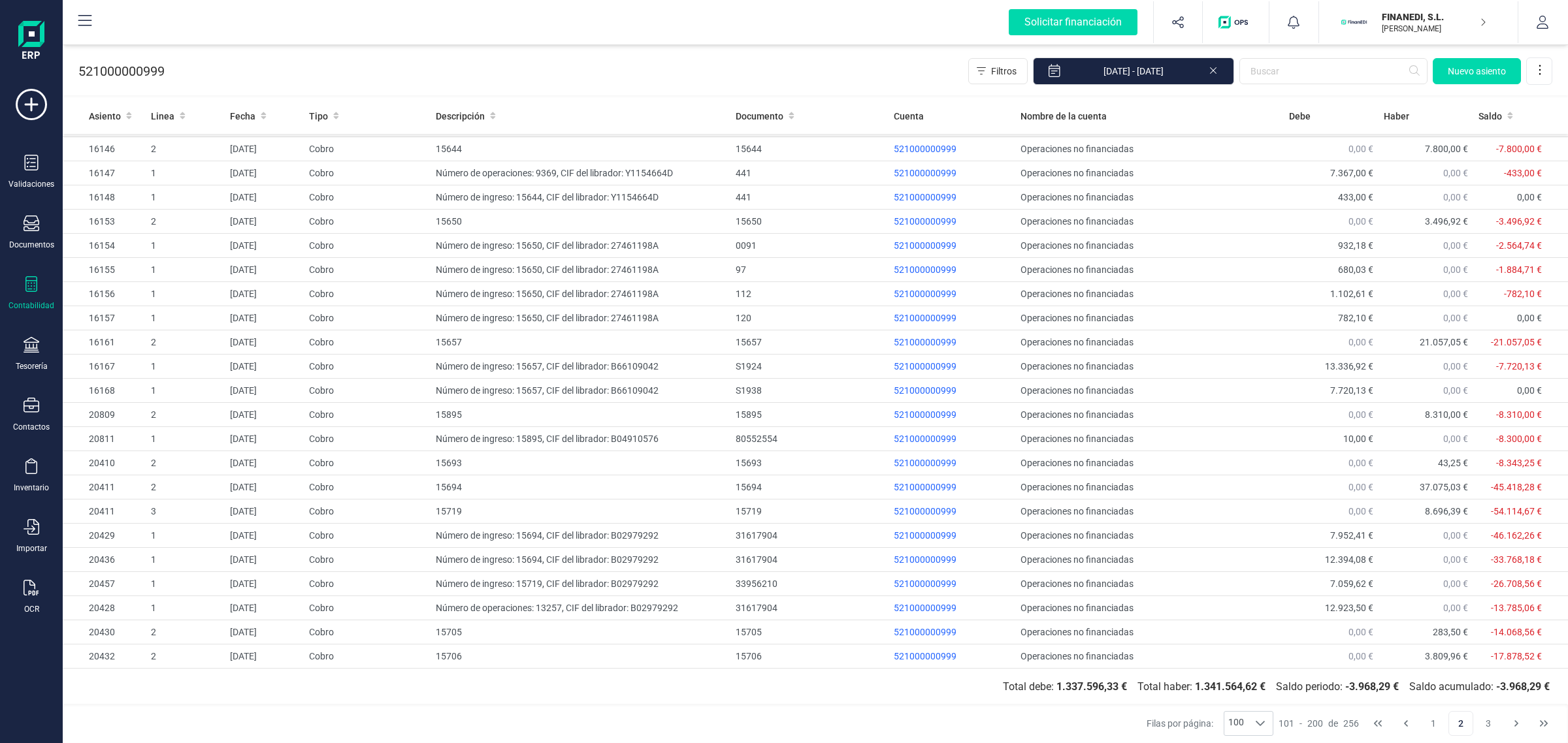
scroll to position [1909, 0]
click at [1486, 729] on button "3" at bounding box center [1488, 723] width 25 height 25
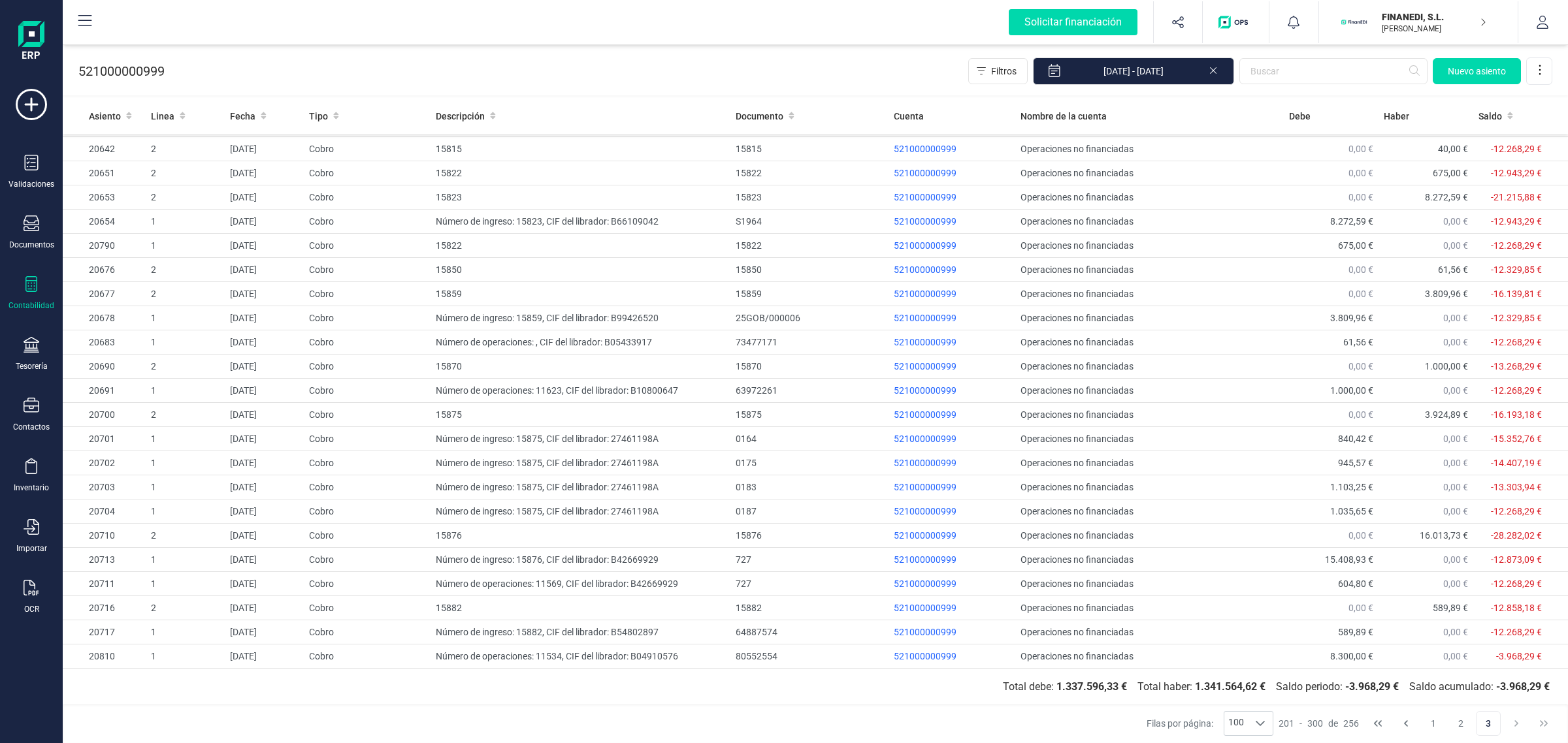
scroll to position [826, 0]
click at [1535, 69] on icon at bounding box center [1539, 70] width 13 height 13
click at [1497, 98] on span "Exportar Excel" at bounding box center [1495, 103] width 94 height 11
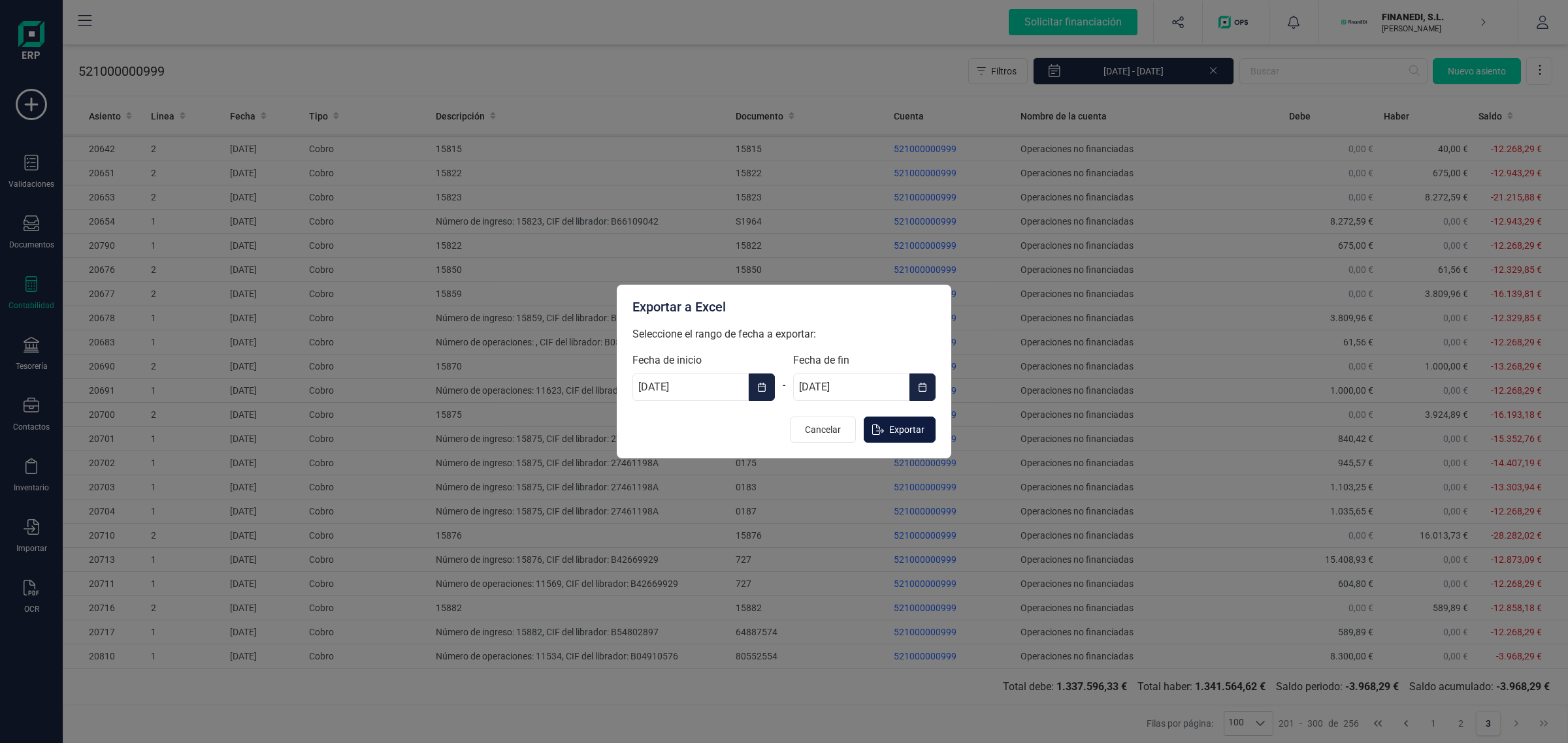
click at [903, 436] on span "Exportar" at bounding box center [907, 429] width 36 height 13
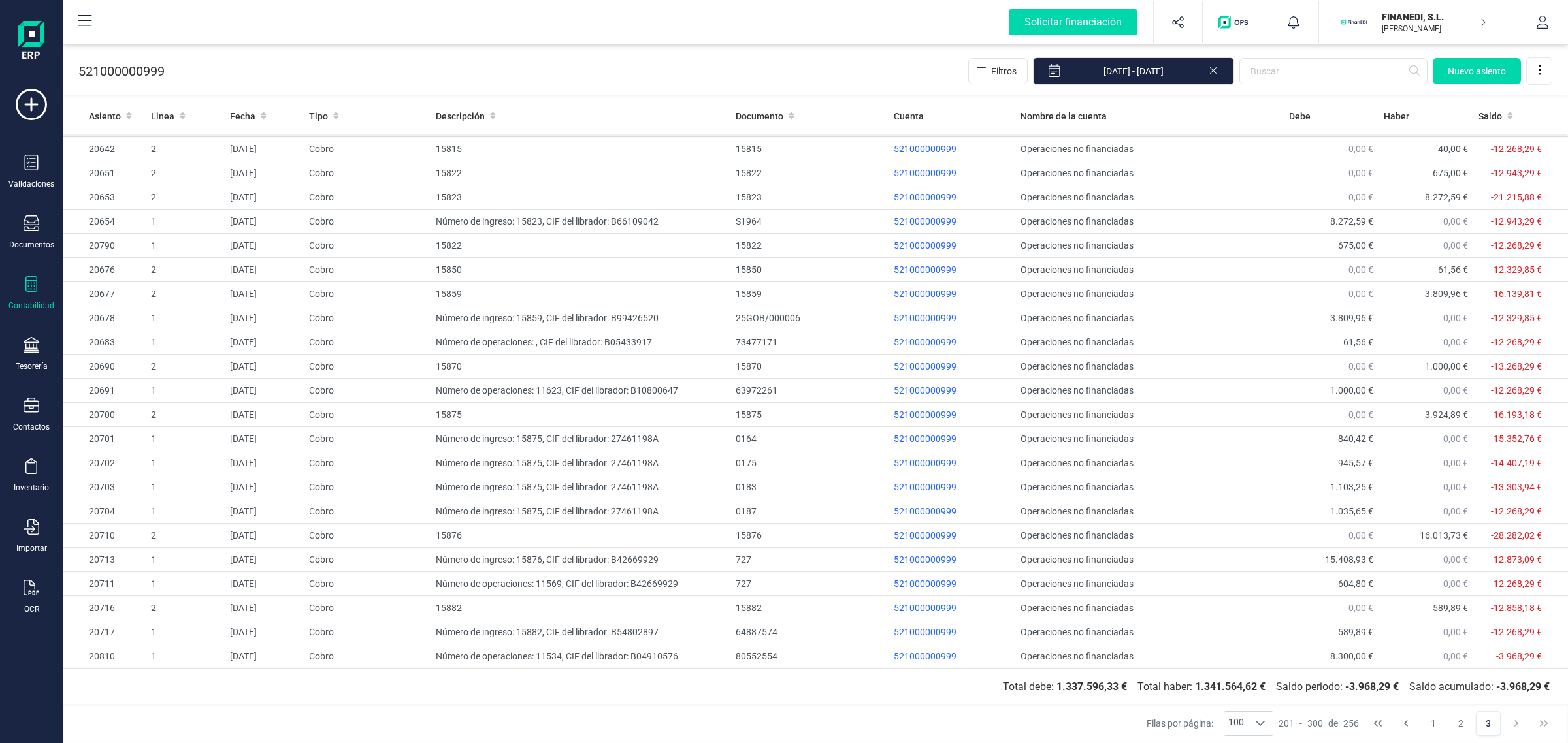
click at [36, 283] on icon at bounding box center [31, 284] width 16 height 16
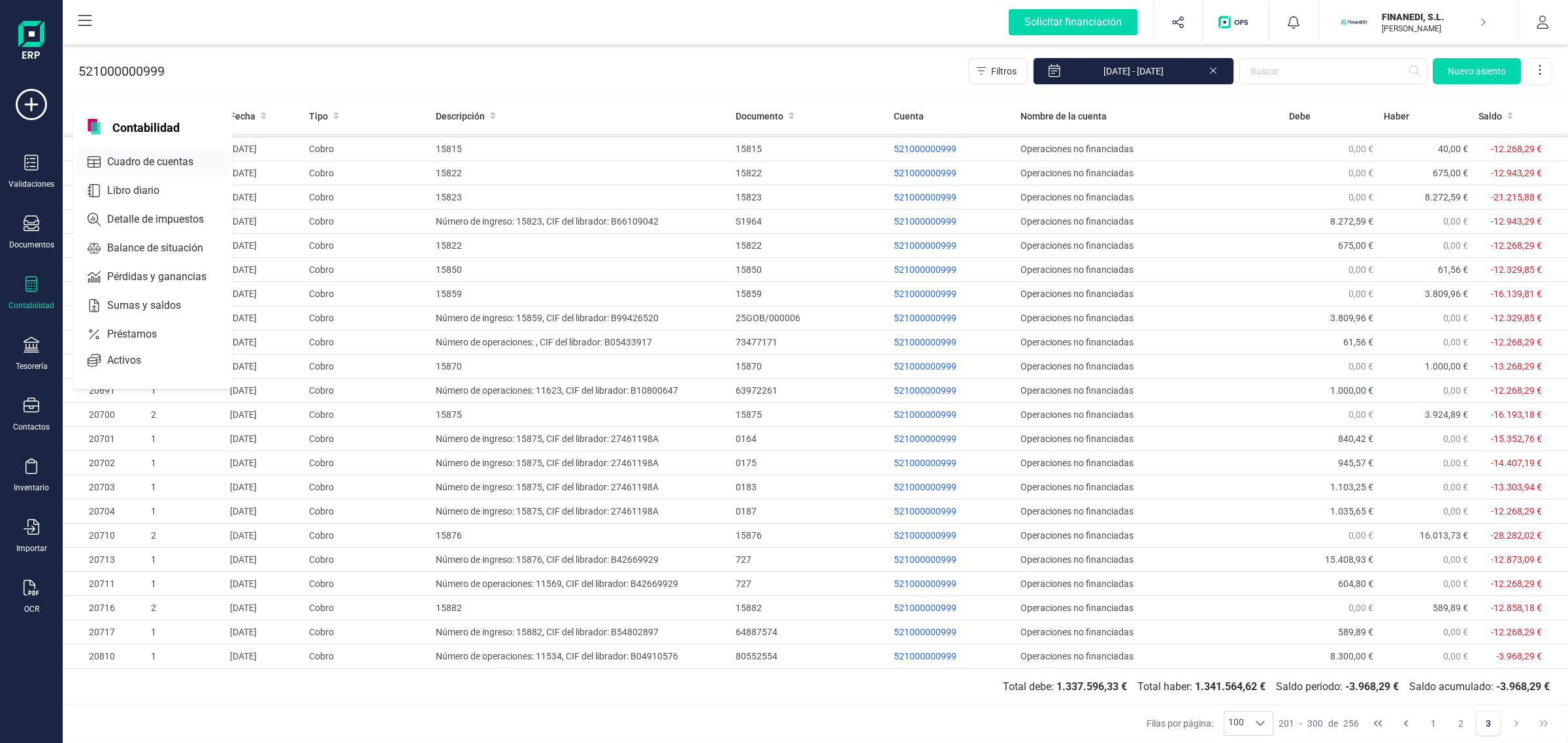
click at [178, 154] on span "Cuadro de cuentas" at bounding box center [160, 162] width 115 height 16
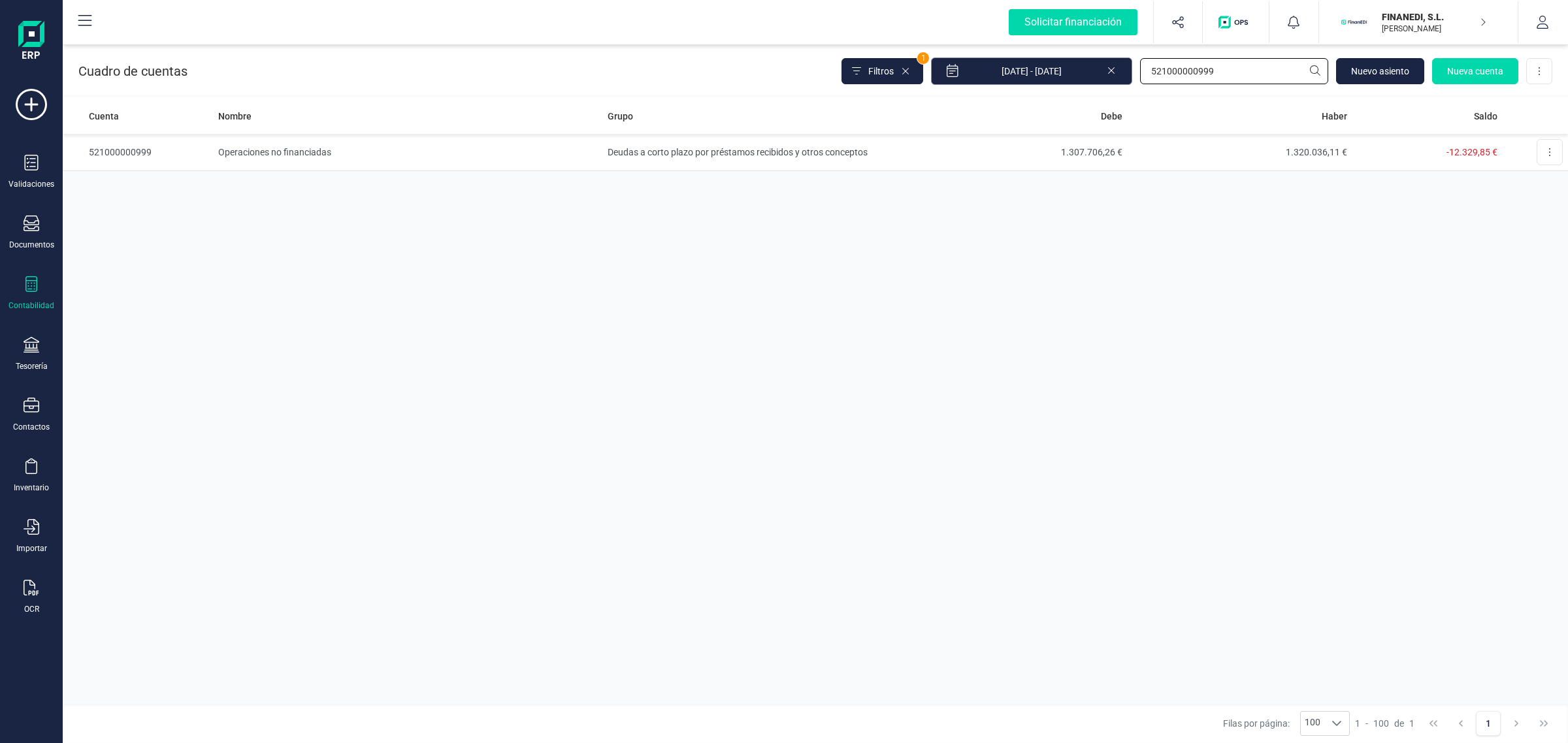
drag, startPoint x: 1268, startPoint y: 73, endPoint x: 1000, endPoint y: 63, distance: 268.2
click at [1000, 63] on div "Filtros 1 [DATE] - [DATE] 521000000999 [GEOGRAPHIC_DATA] Nueva cuenta Descargar…" at bounding box center [1196, 71] width 711 height 27
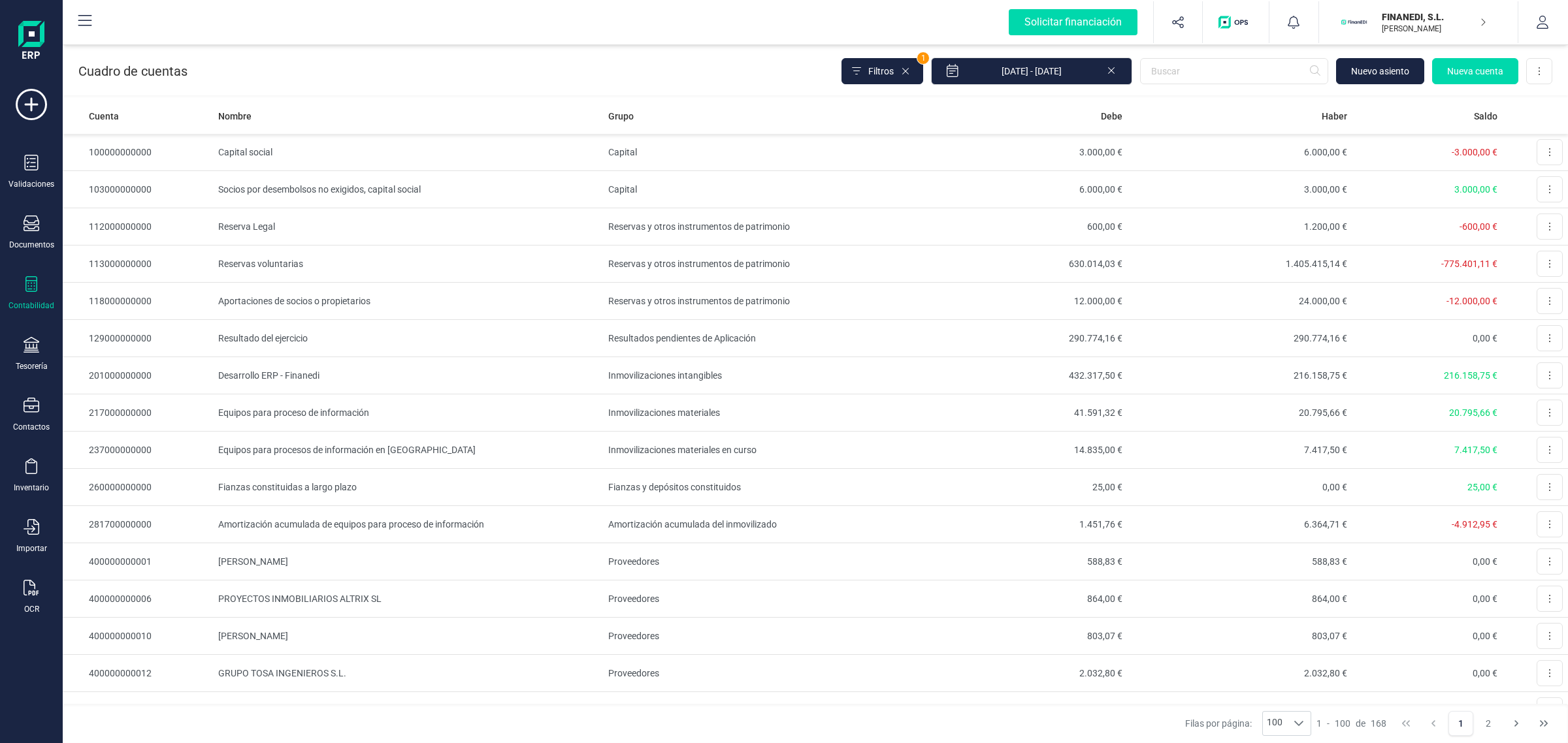
click at [46, 281] on div "Contabilidad" at bounding box center [31, 294] width 52 height 35
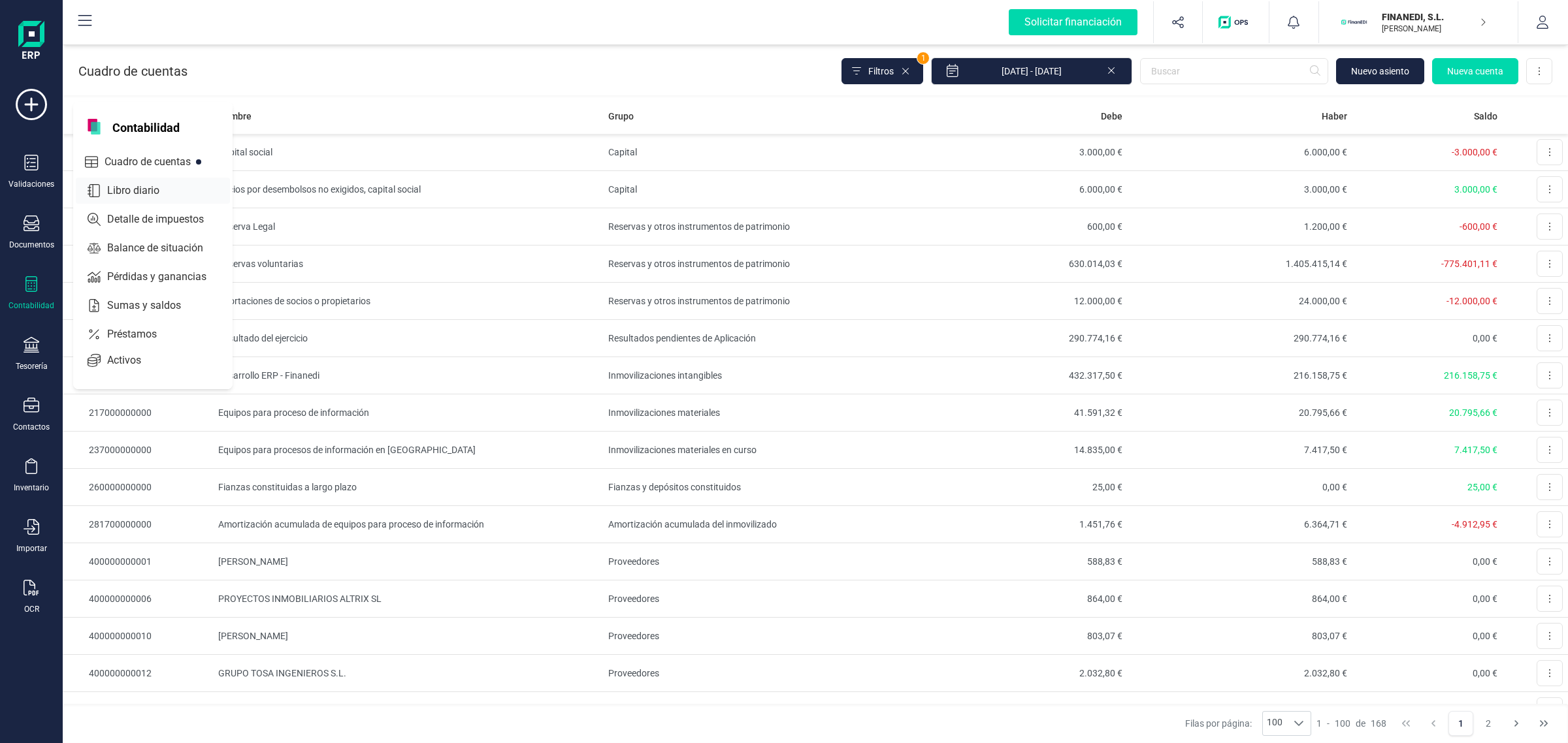
click at [129, 190] on span "Libro diario" at bounding box center [142, 191] width 81 height 16
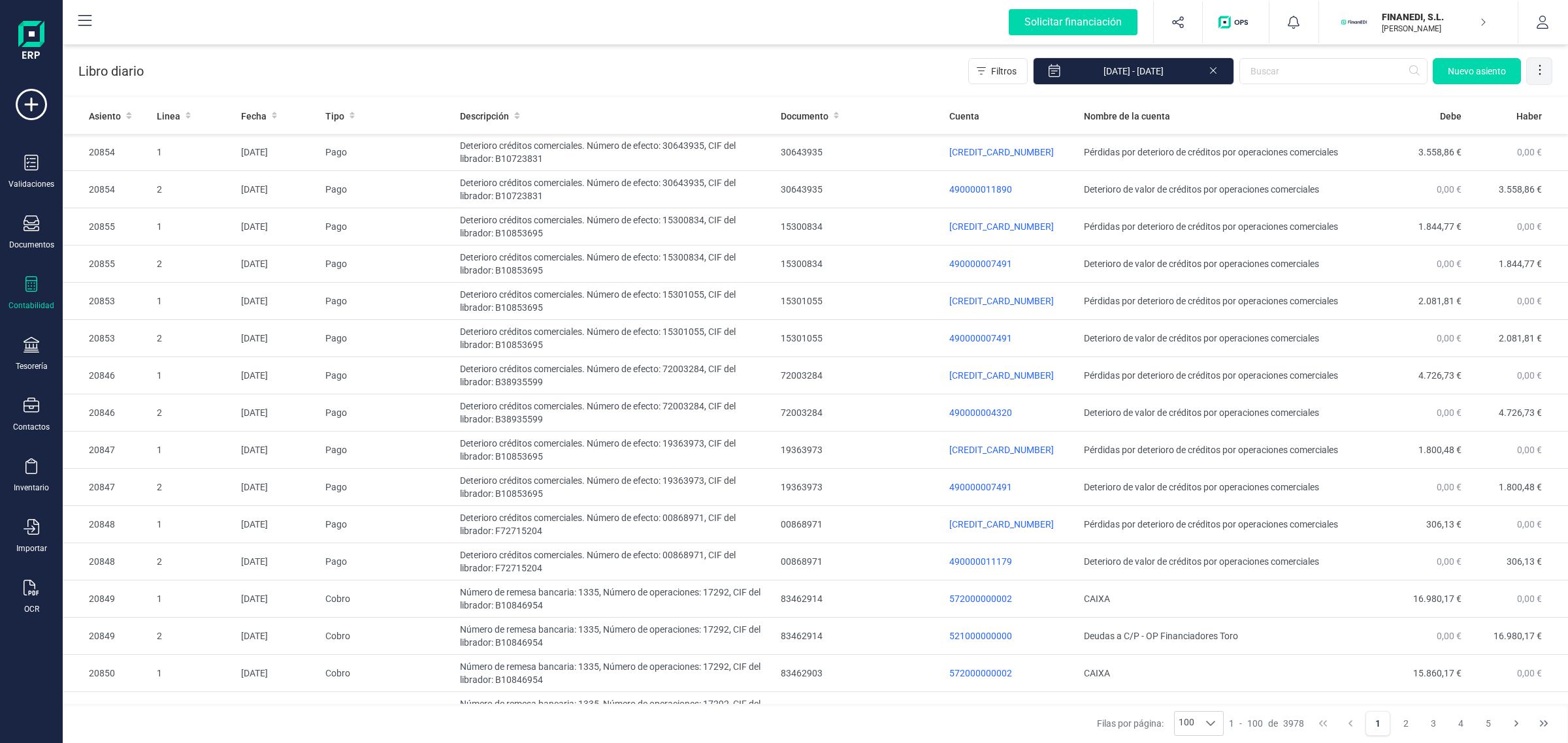
click at [1546, 67] on div at bounding box center [1539, 71] width 26 height 26
click at [1359, 75] on input "text" at bounding box center [1333, 71] width 188 height 26
click at [977, 70] on button "Filtros" at bounding box center [997, 71] width 60 height 26
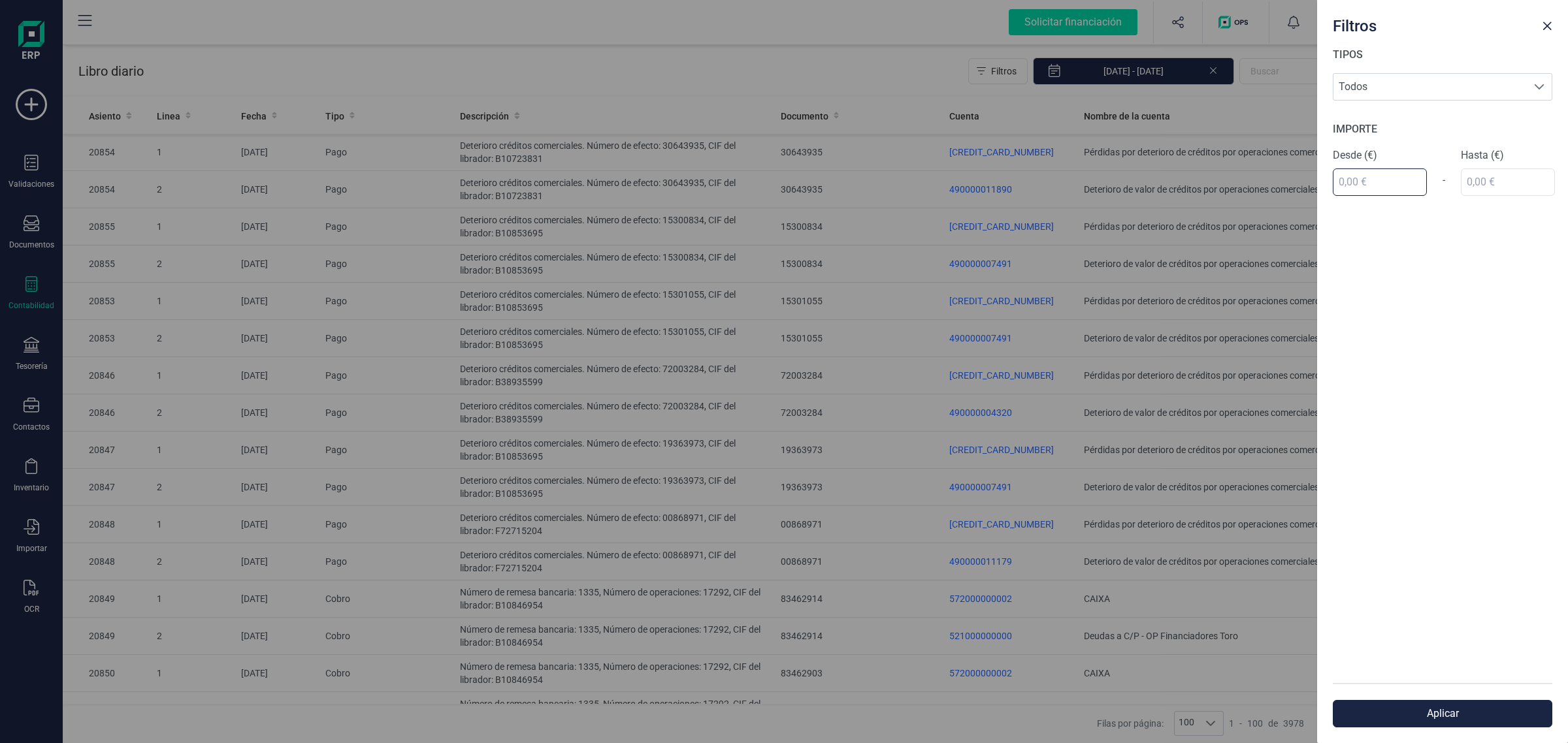
click at [1353, 177] on input "text" at bounding box center [1380, 182] width 94 height 27
type input "48.315,00 €"
click at [1482, 193] on div "IMPORTE Desde (€) 48.315,00 € - Hasta (€)" at bounding box center [1442, 159] width 219 height 74
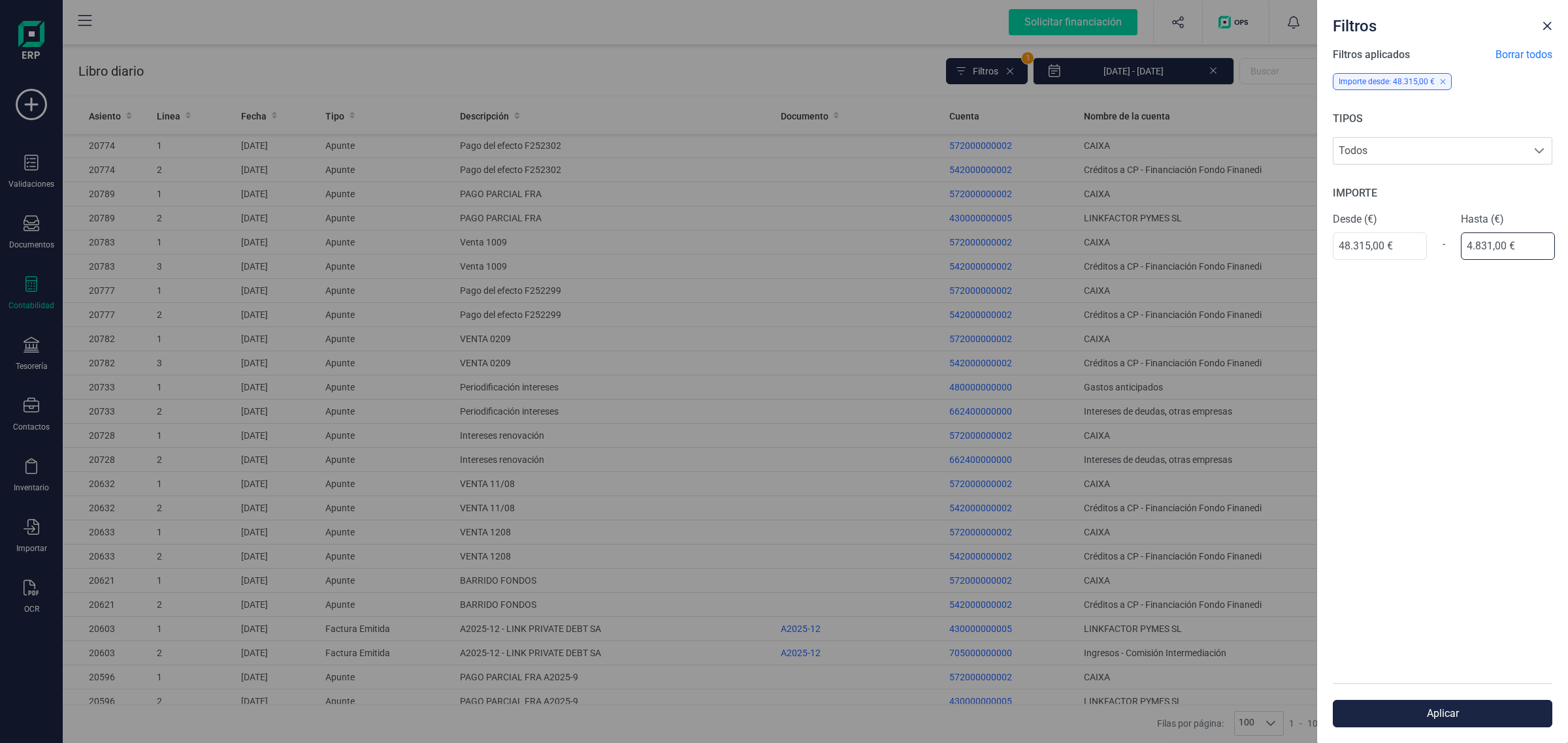
type input "48.316,00 €"
click at [1430, 706] on button "Aplicar" at bounding box center [1442, 713] width 219 height 27
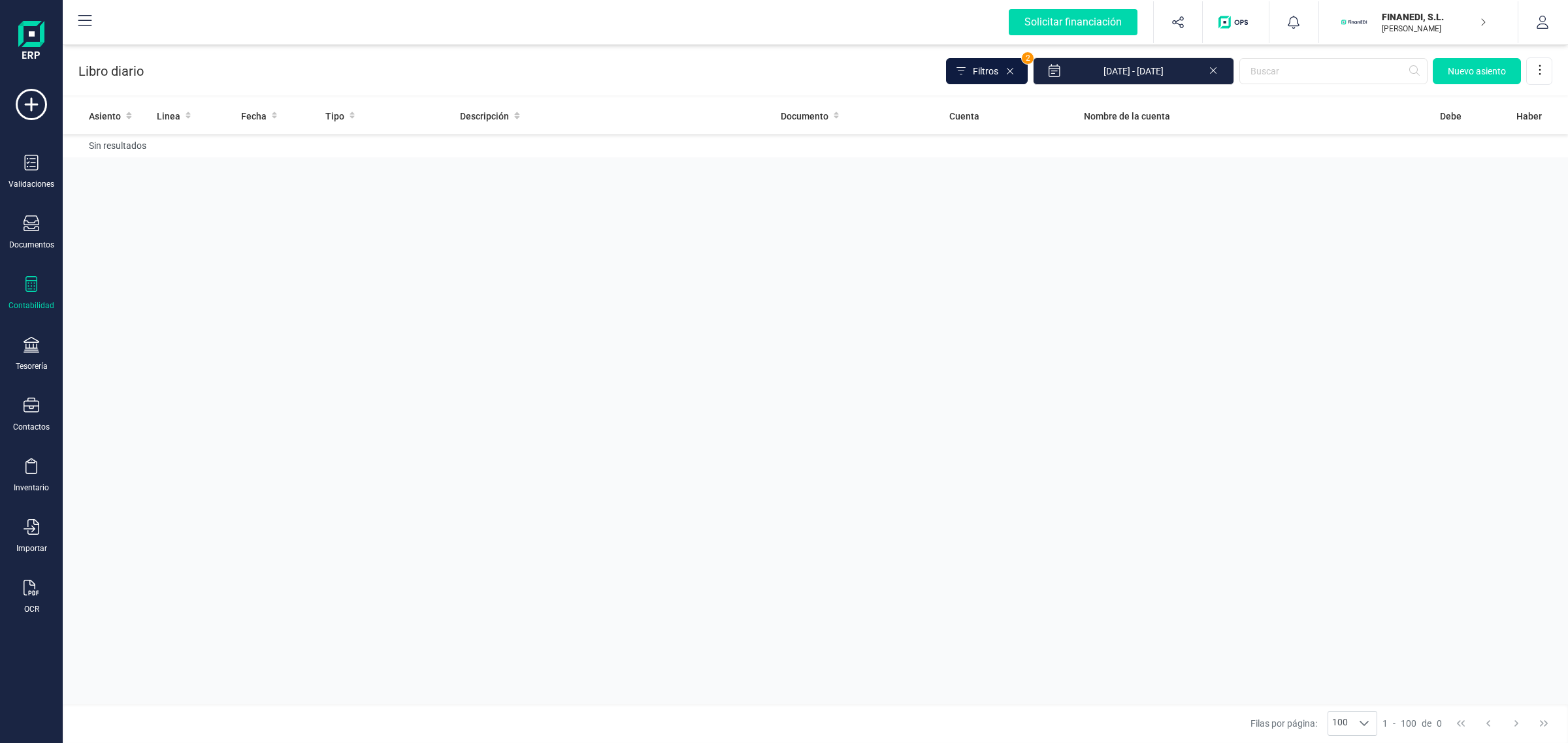
click at [995, 75] on span "Filtros" at bounding box center [985, 70] width 26 height 13
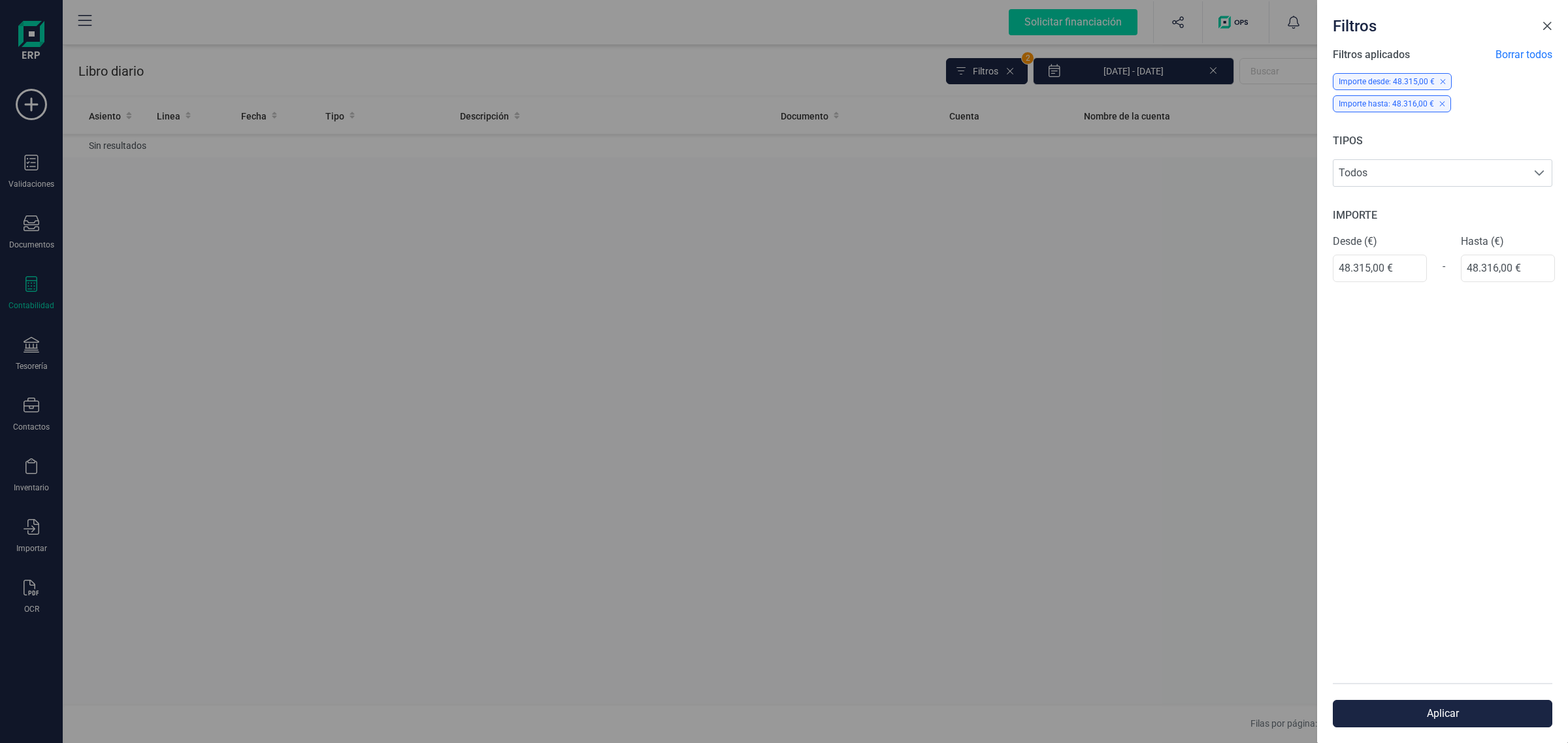
click at [1553, 30] on button "Close" at bounding box center [1547, 26] width 21 height 21
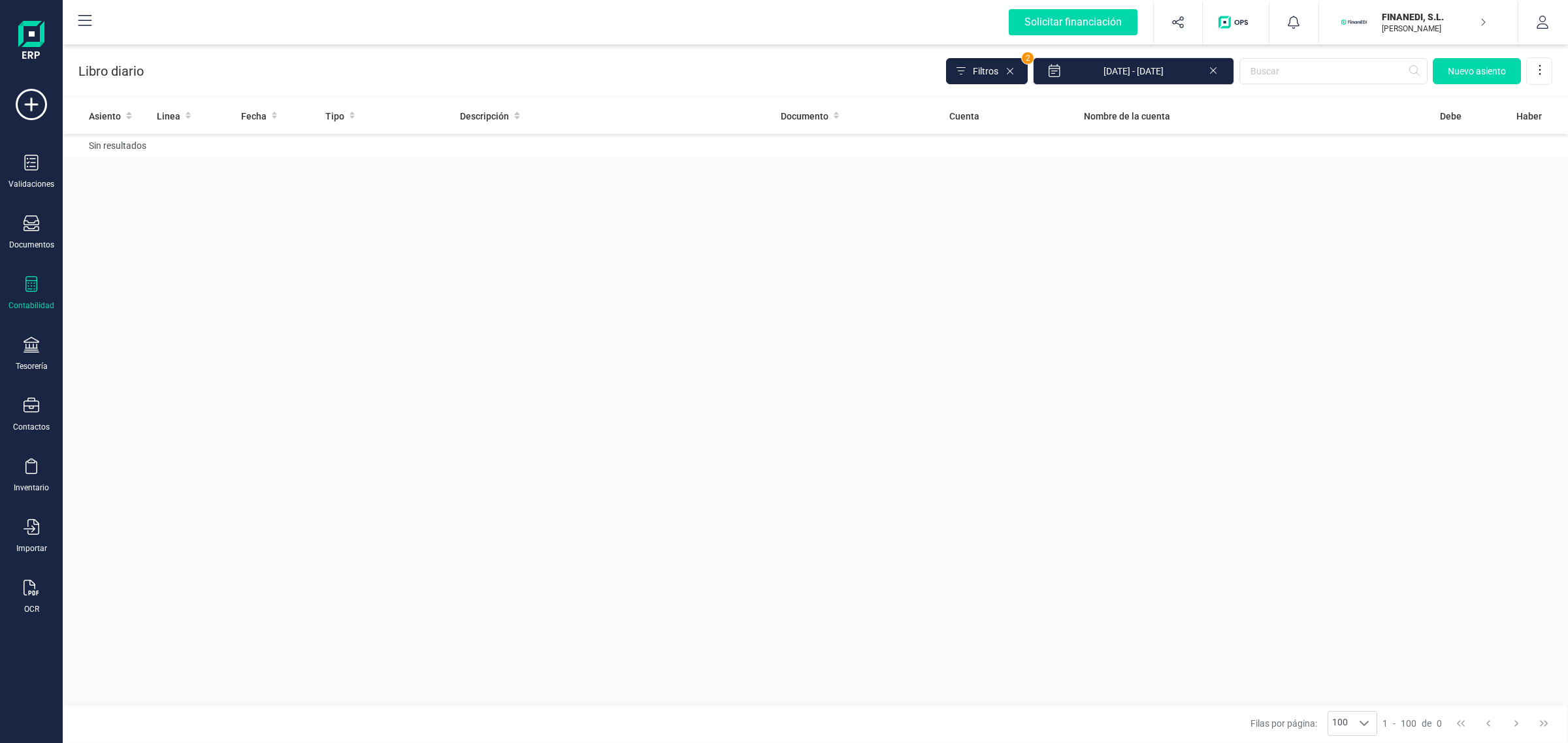
click at [1421, 30] on p "[PERSON_NAME]" at bounding box center [1434, 29] width 104 height 11
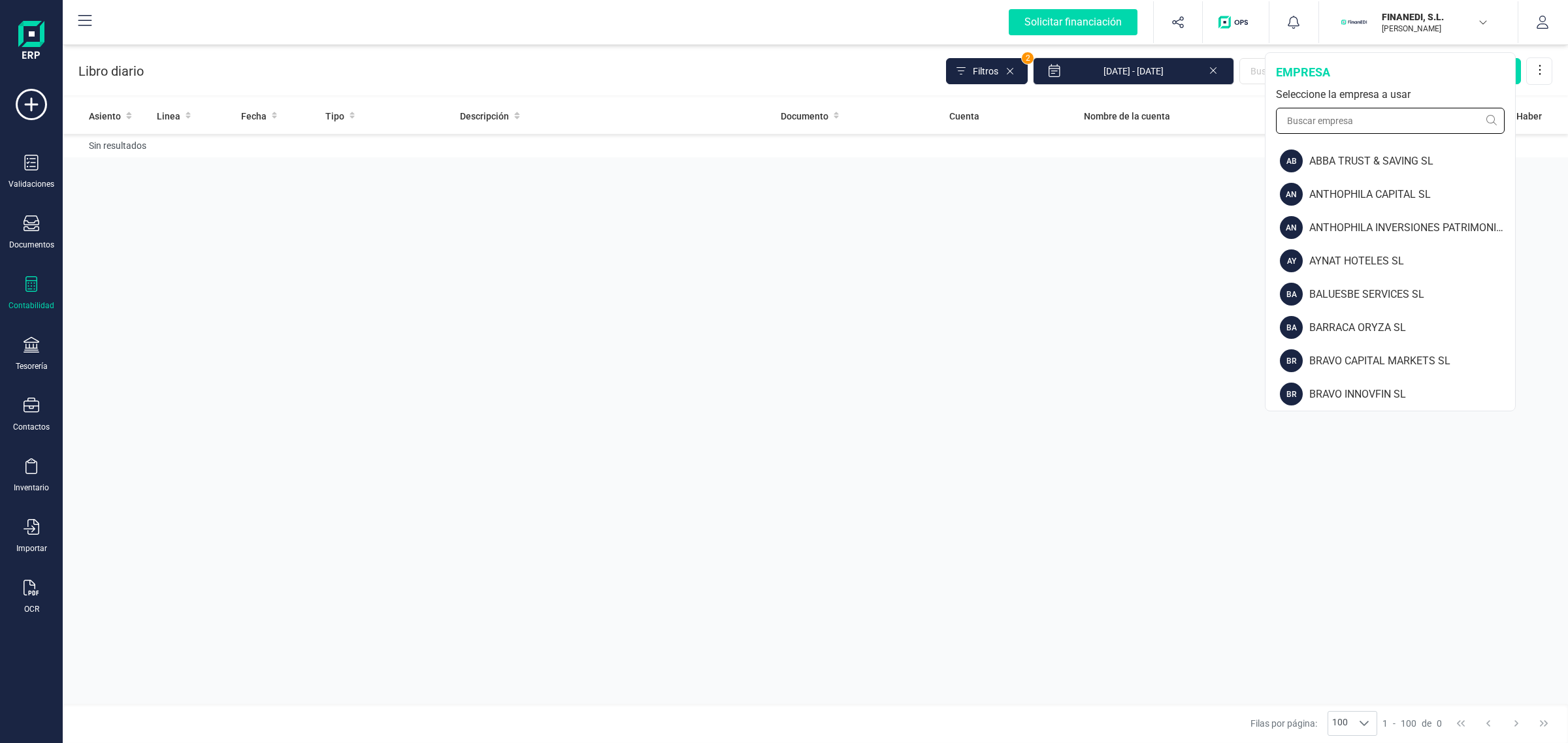
click at [1321, 122] on input "text" at bounding box center [1390, 120] width 229 height 26
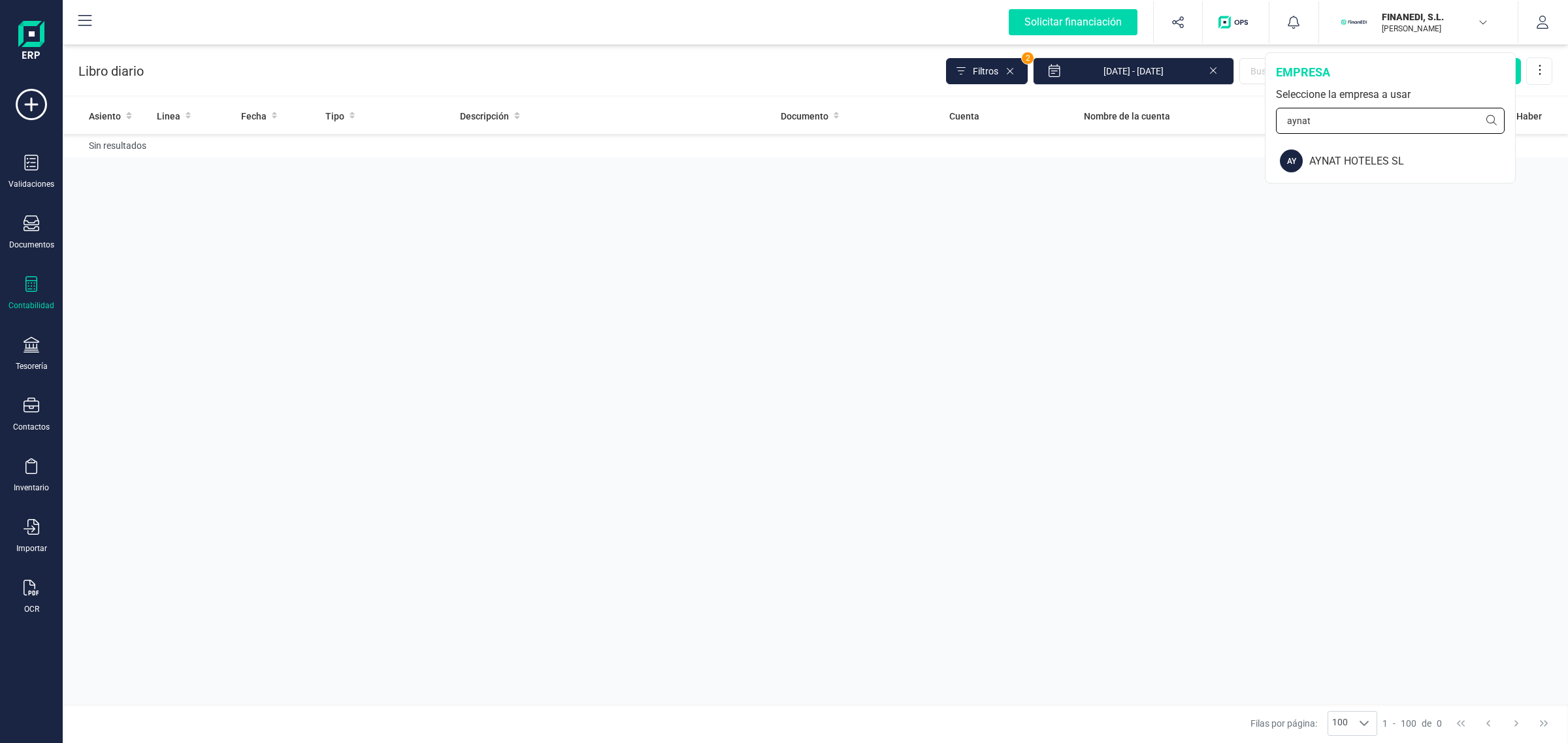
type input "aynat"
click at [1338, 141] on div "empresa Seleccione la empresa a usar aynat" at bounding box center [1390, 98] width 250 height 92
click at [1336, 154] on div "AYNAT HOTELES SL" at bounding box center [1412, 161] width 206 height 16
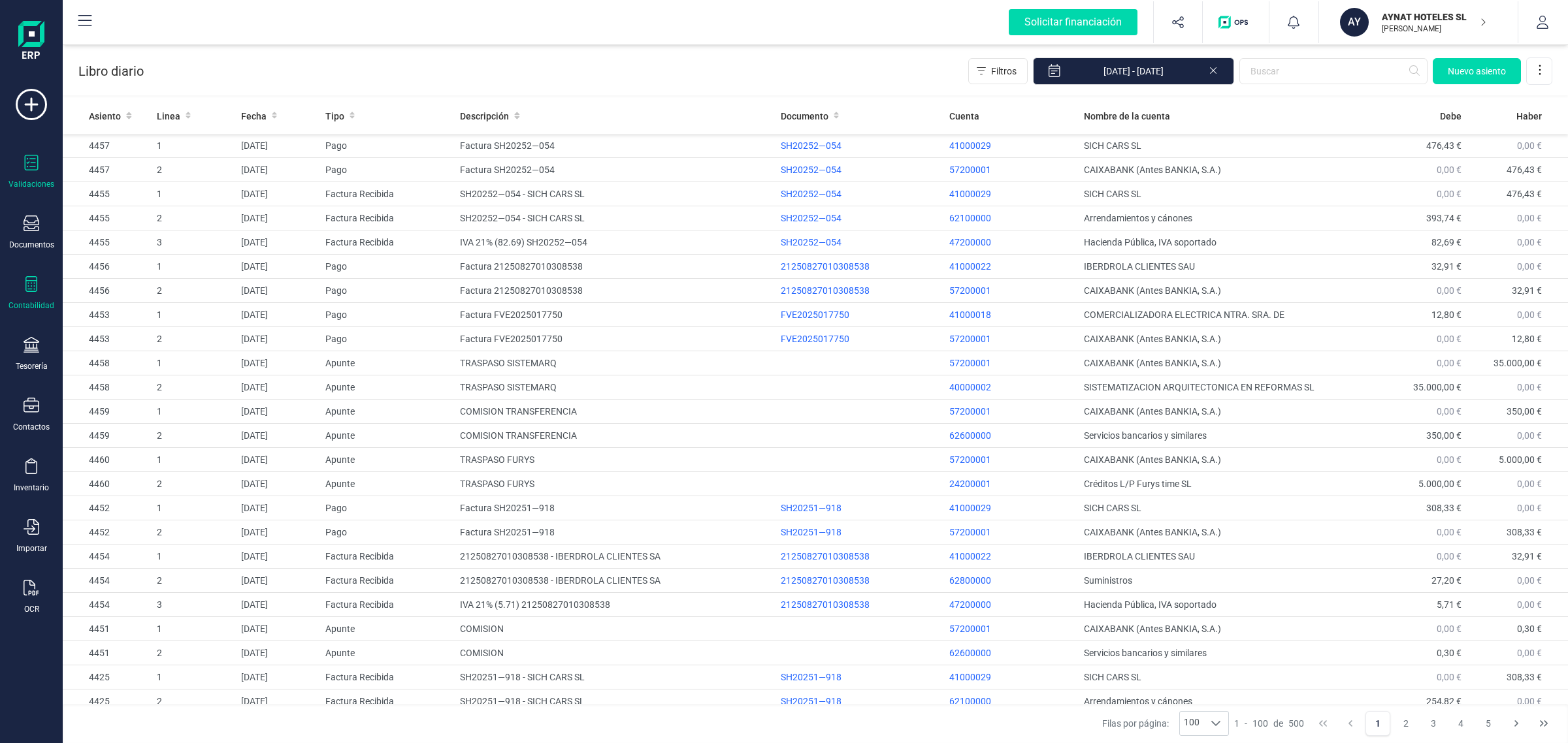
click at [25, 157] on icon at bounding box center [32, 163] width 14 height 16
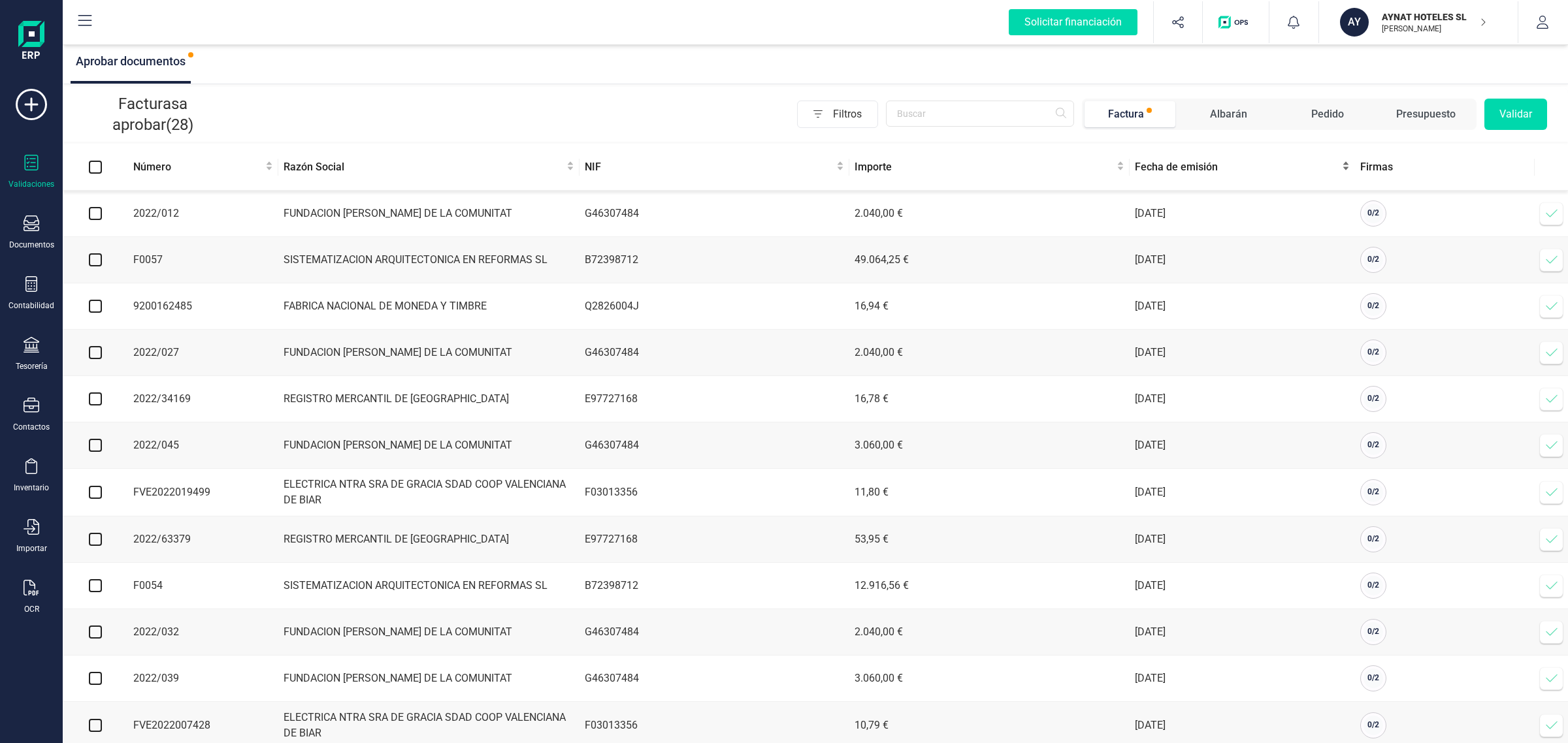
click at [1170, 165] on span "Fecha de emisión" at bounding box center [1237, 167] width 205 height 16
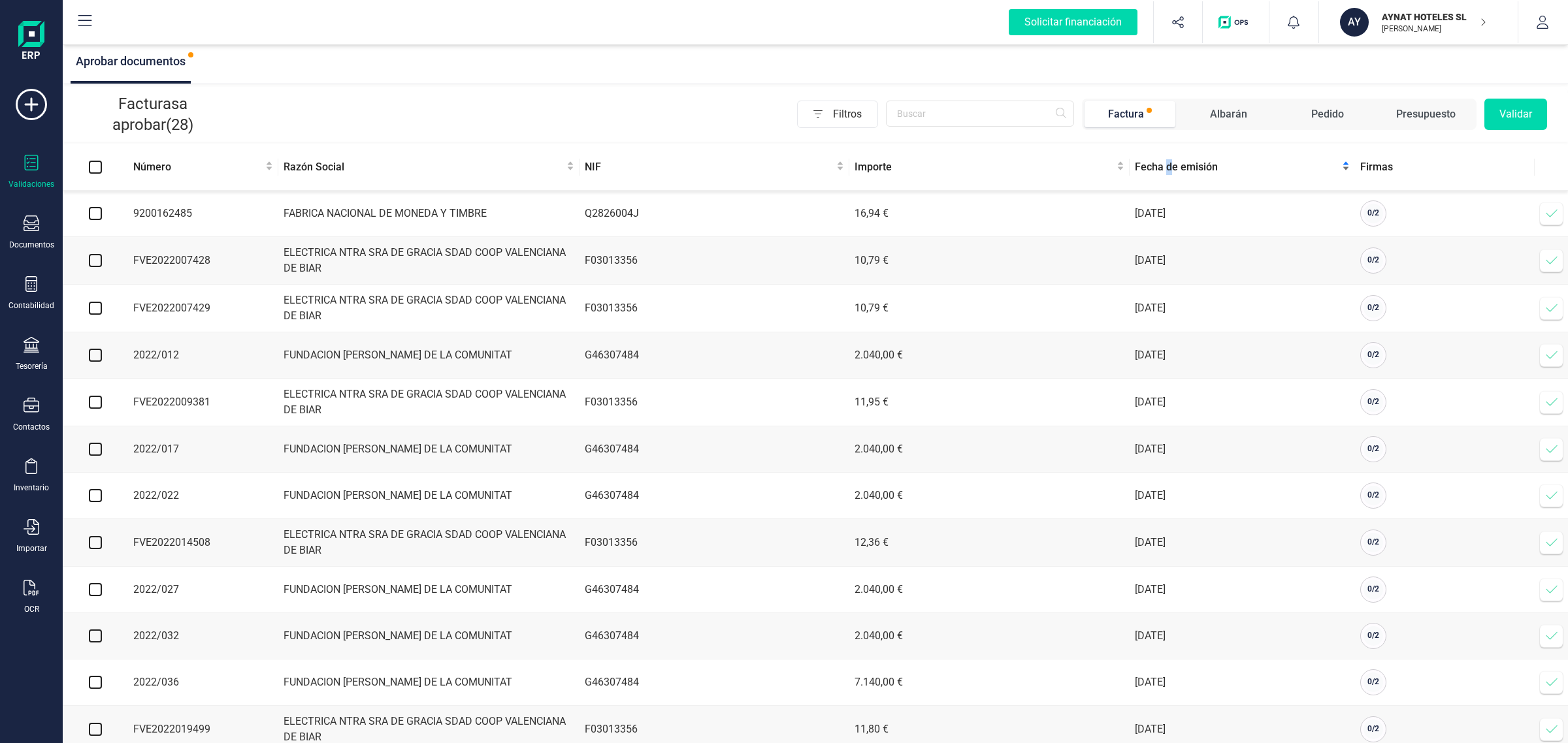
click at [1170, 168] on span "Fecha de emisión" at bounding box center [1237, 167] width 205 height 16
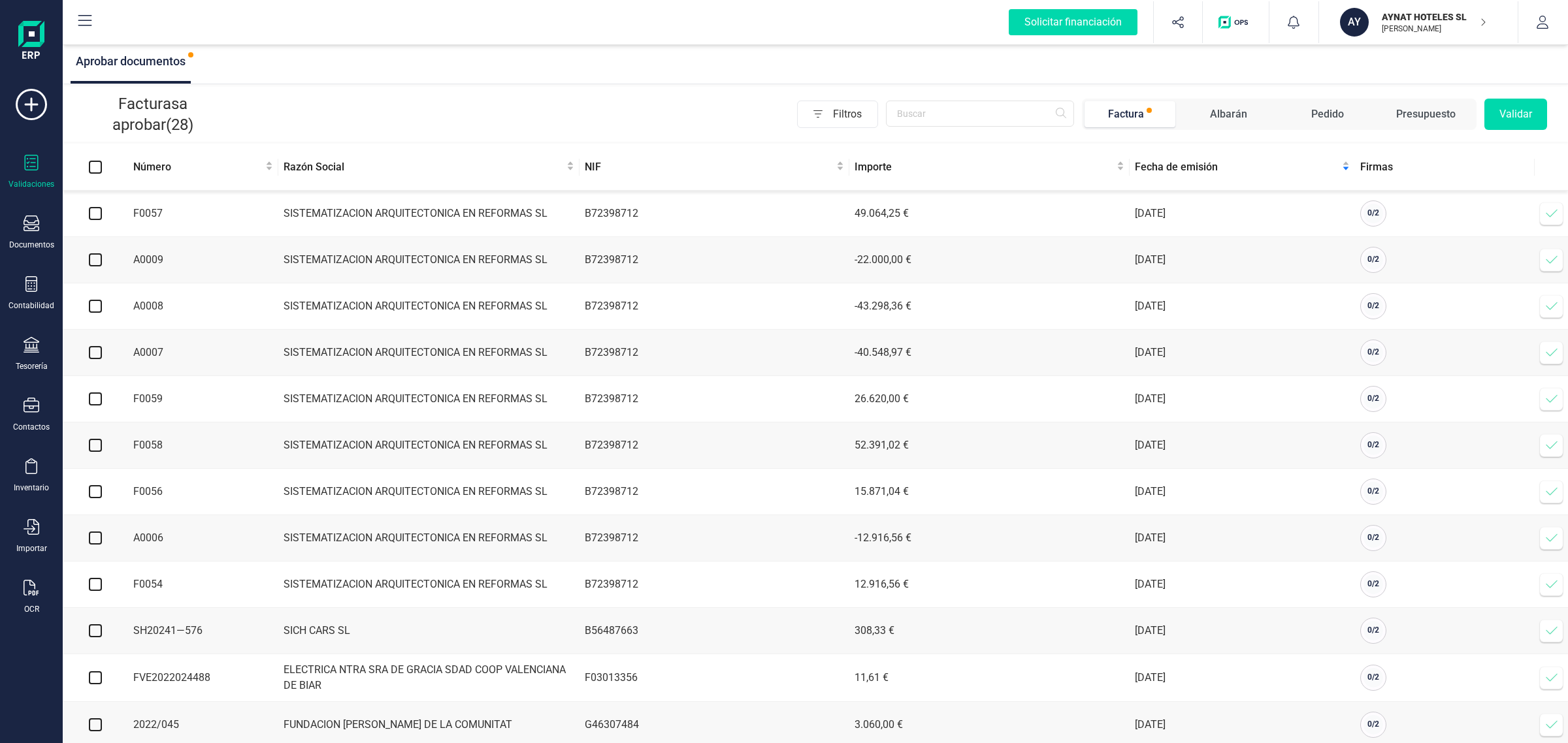
click at [93, 179] on th at bounding box center [95, 167] width 65 height 46
click at [95, 213] on input "checkbox" at bounding box center [95, 213] width 13 height 13
checkbox input "true"
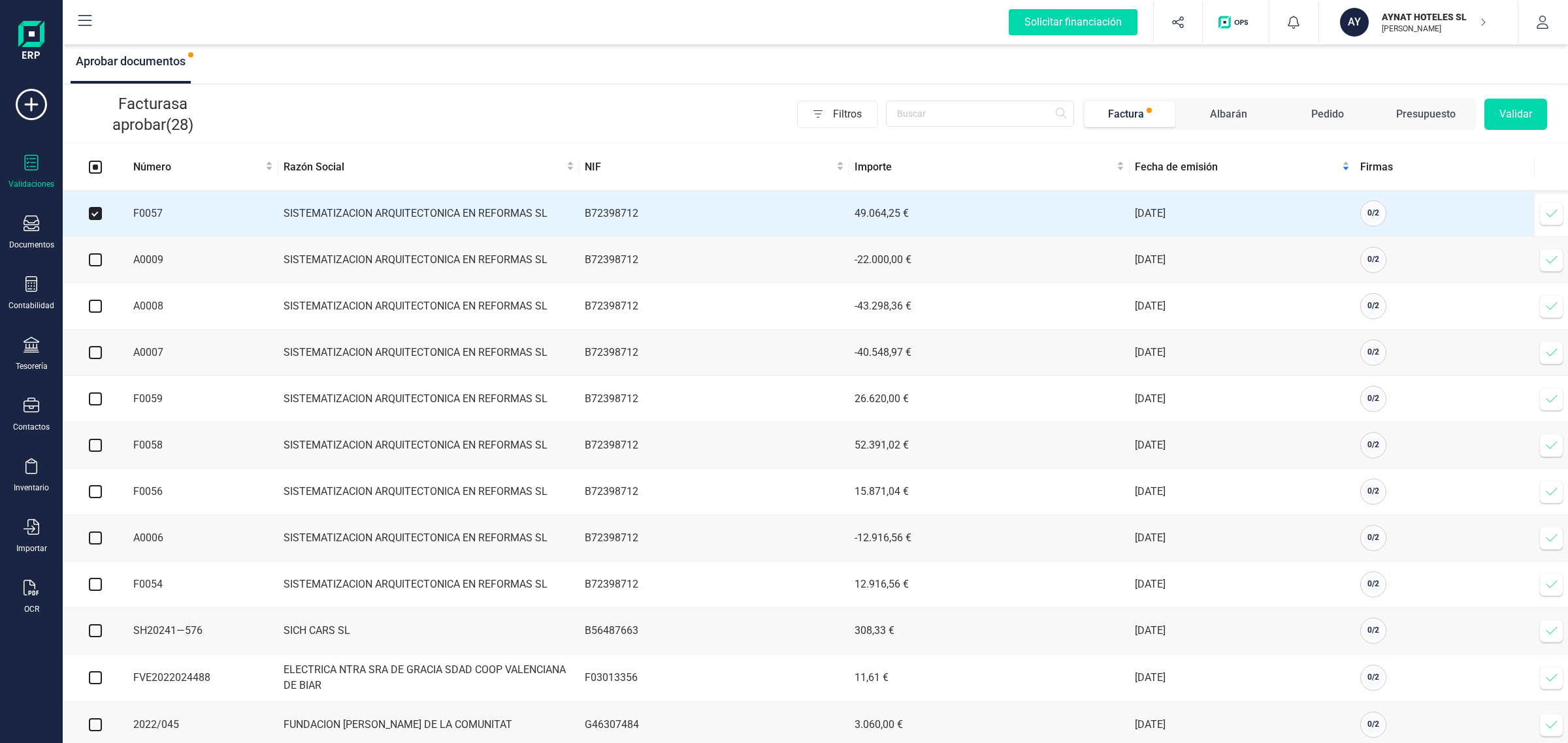
click at [95, 263] on input "checkbox" at bounding box center [95, 260] width 13 height 13
checkbox input "true"
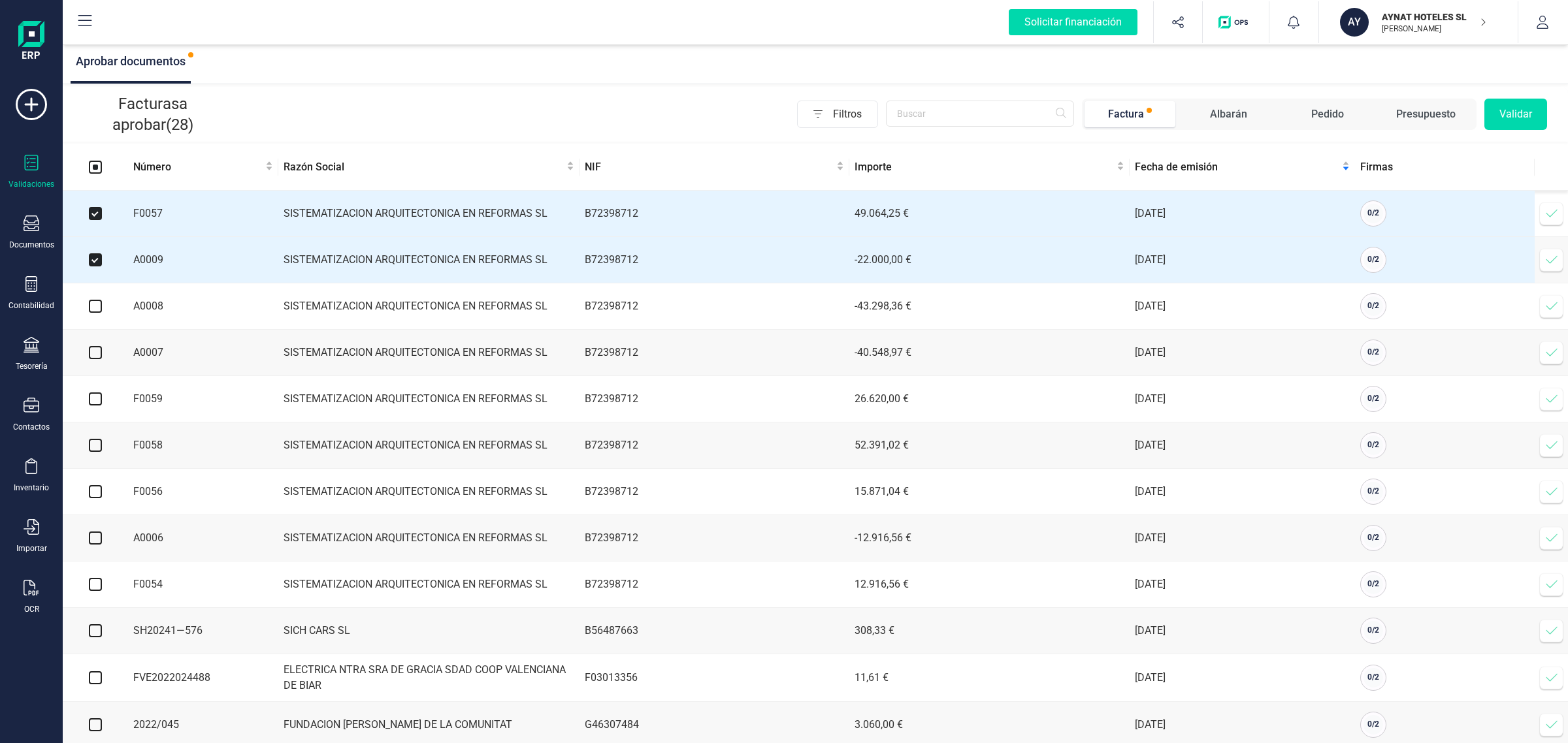
click at [99, 306] on input "checkbox" at bounding box center [95, 306] width 13 height 13
checkbox input "true"
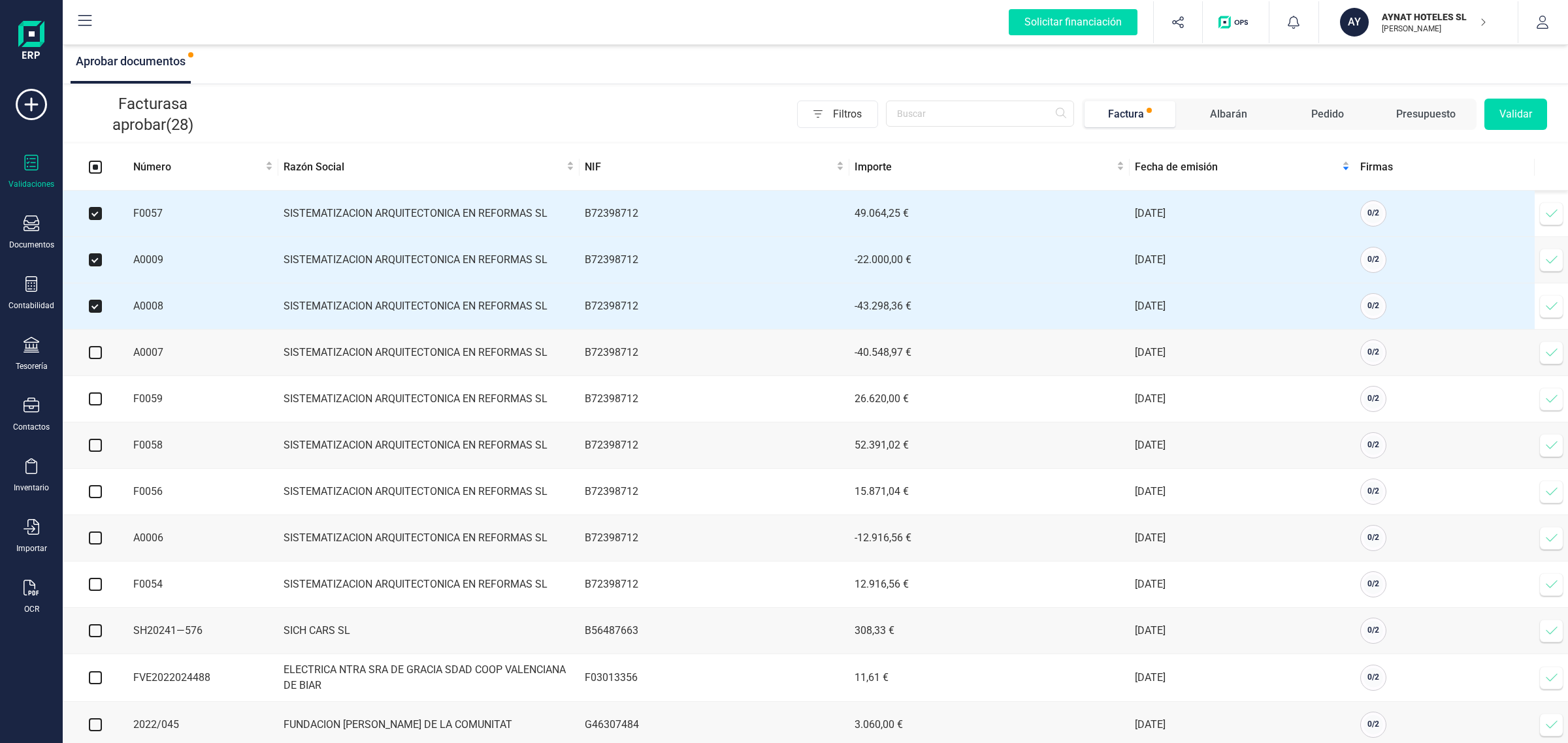
click at [92, 355] on input "checkbox" at bounding box center [95, 353] width 13 height 13
checkbox input "true"
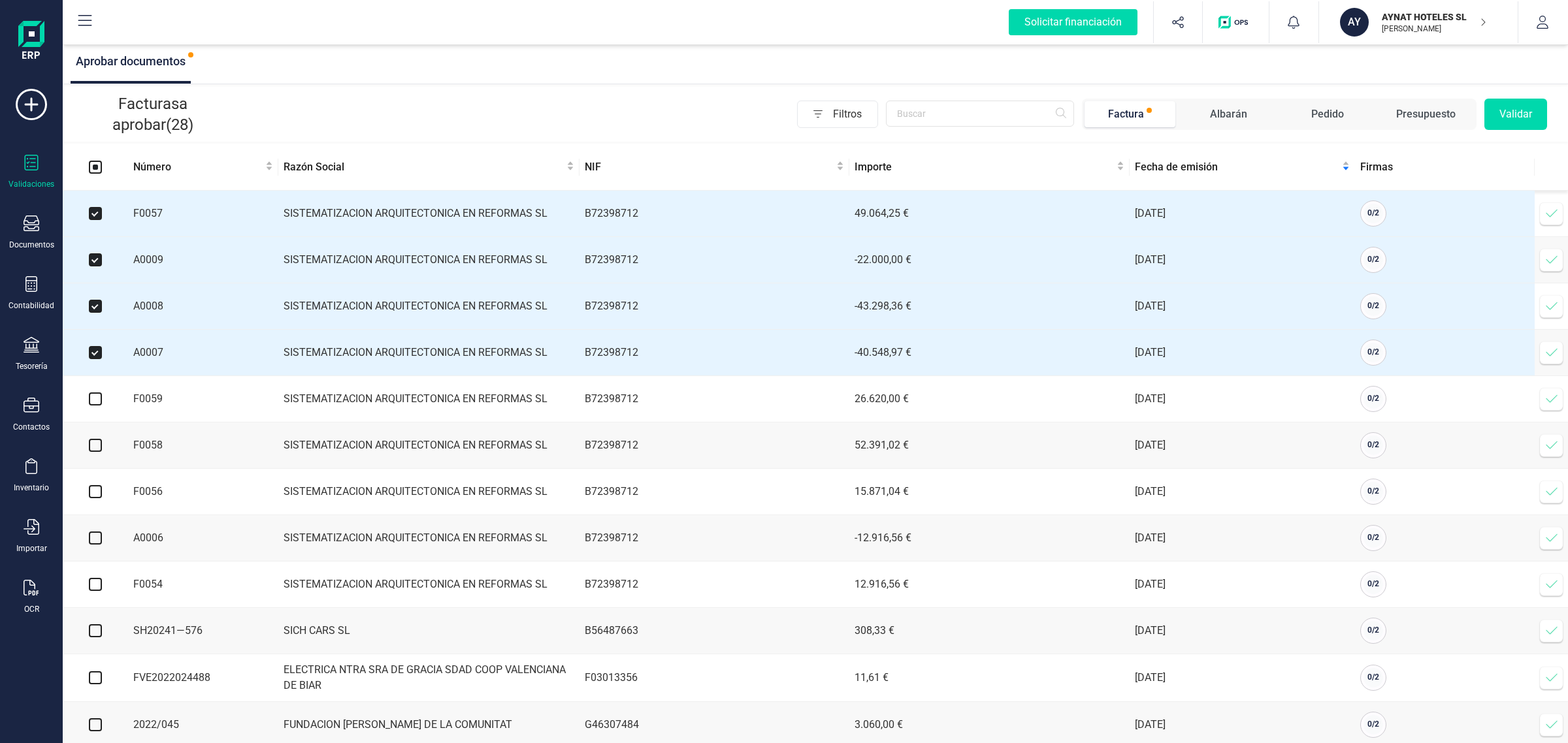
click at [95, 405] on input "checkbox" at bounding box center [95, 399] width 13 height 13
checkbox input "true"
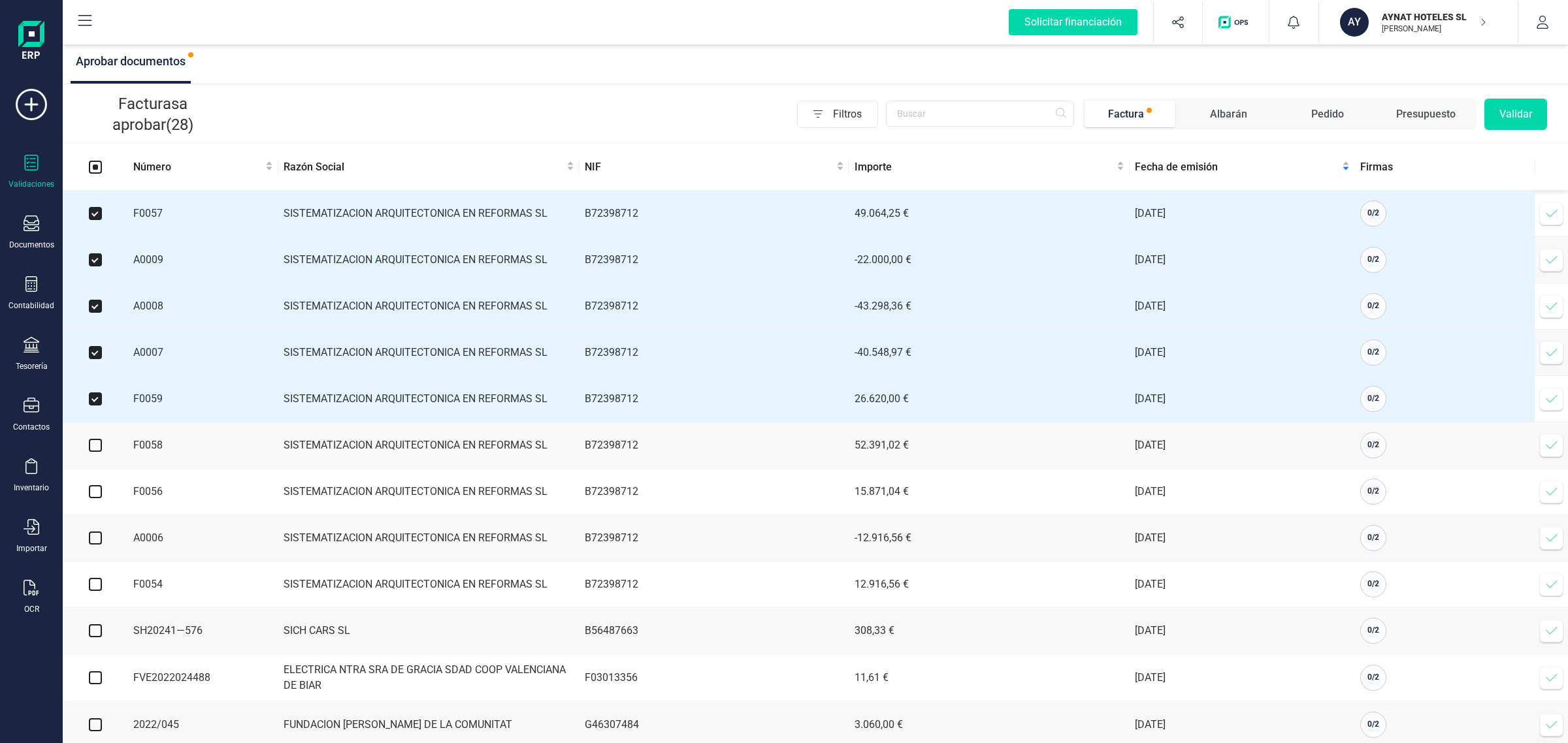
click at [95, 448] on input "checkbox" at bounding box center [95, 445] width 13 height 13
checkbox input "true"
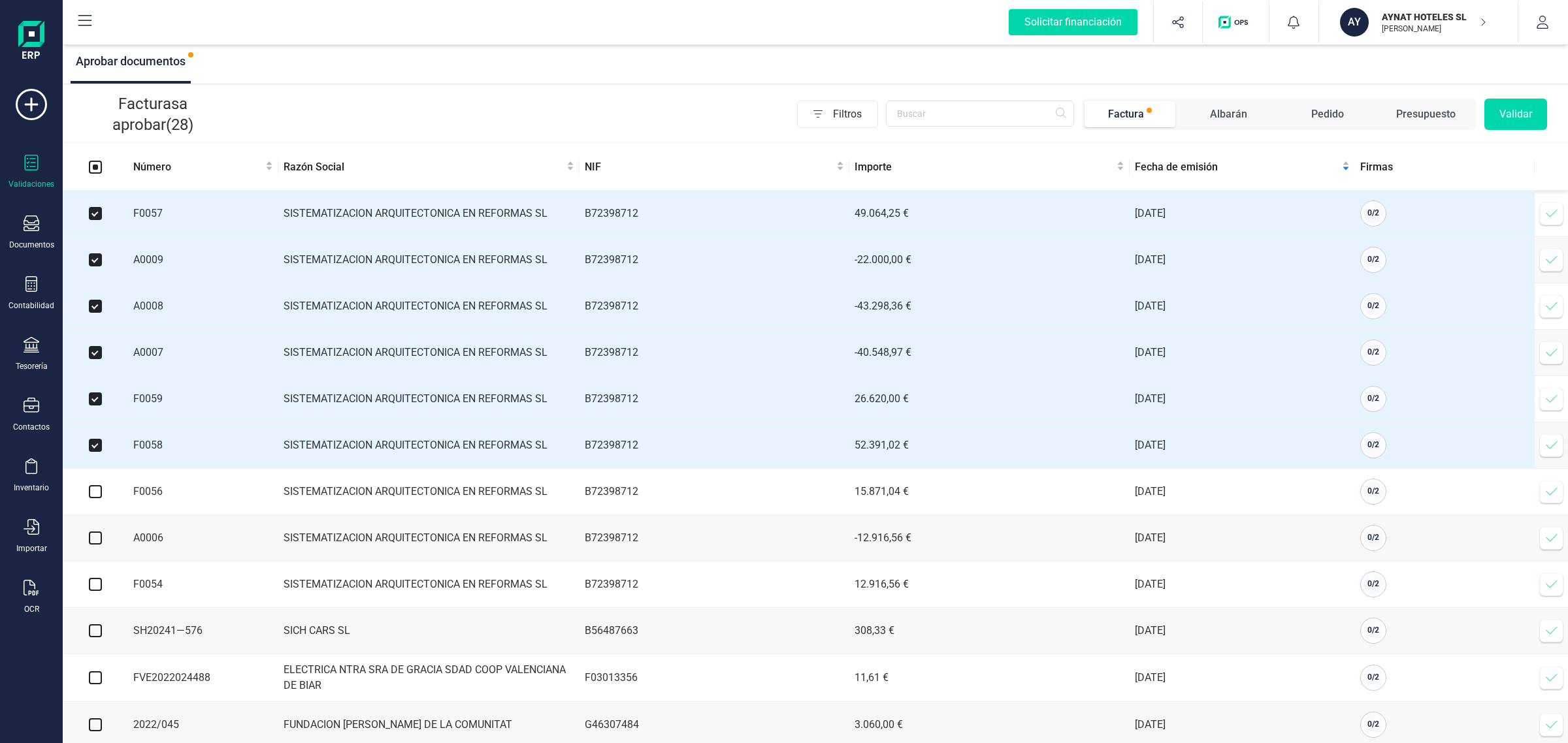
click at [89, 499] on input "checkbox" at bounding box center [95, 491] width 13 height 13
checkbox input "true"
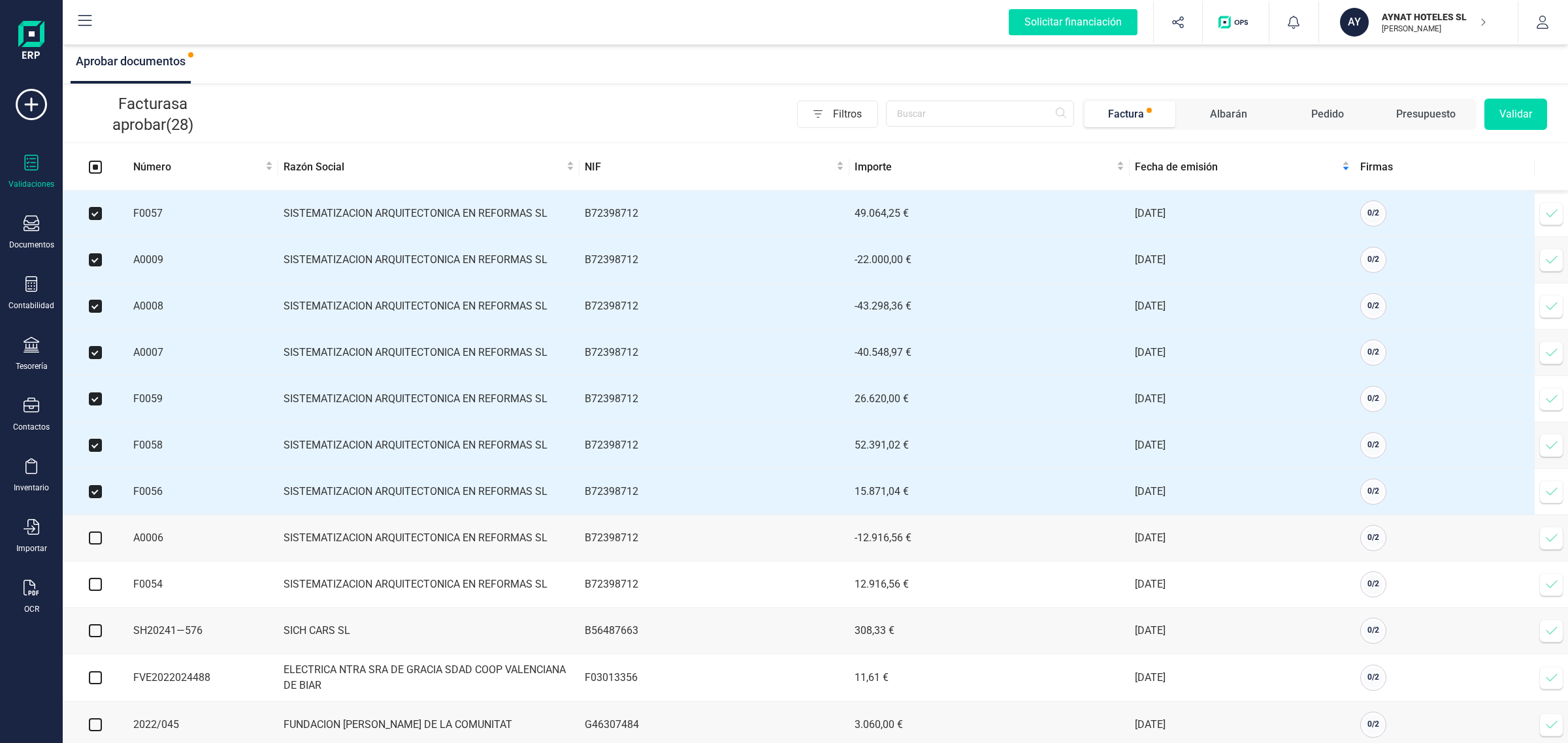
click at [89, 544] on input "checkbox" at bounding box center [95, 538] width 13 height 13
checkbox input "true"
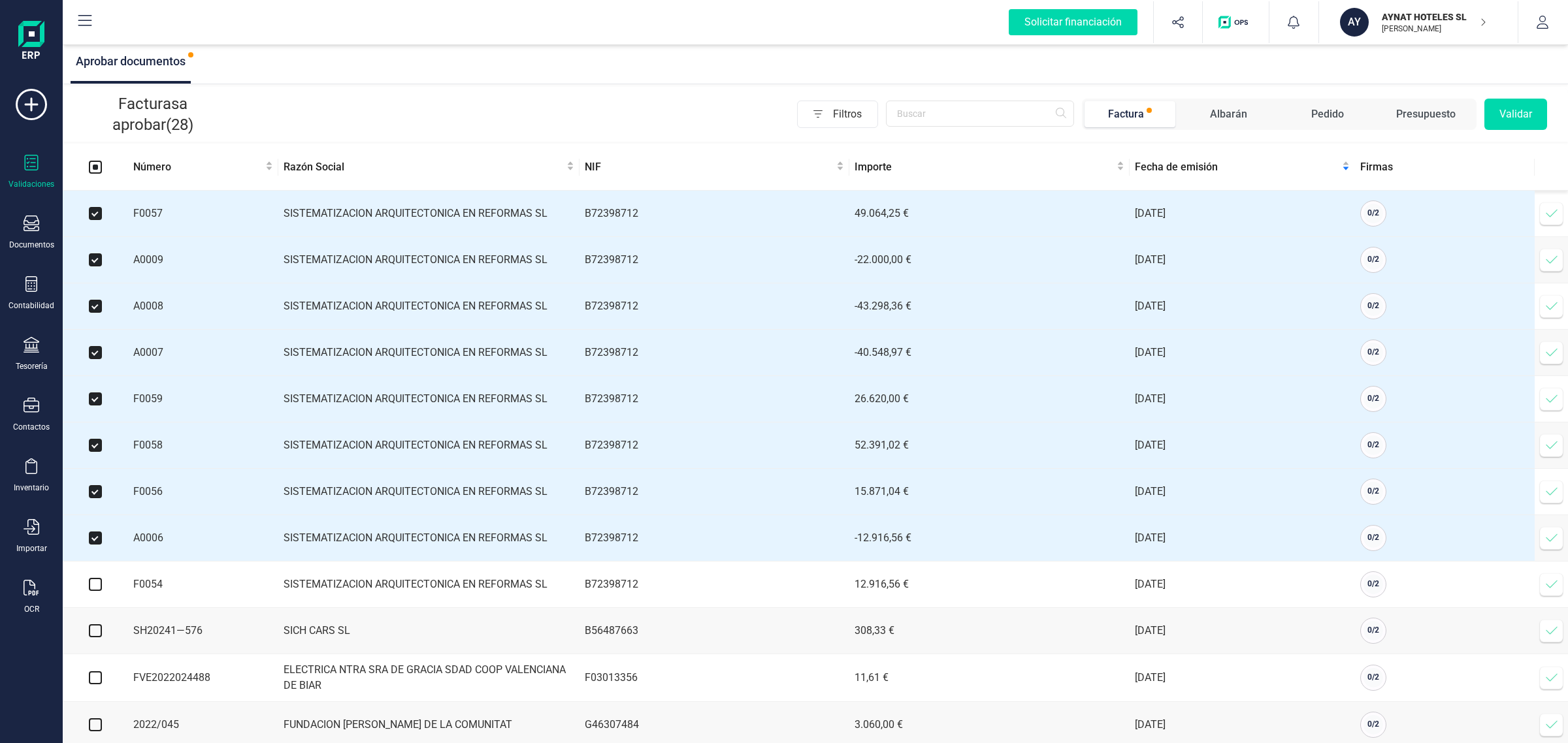
click at [96, 592] on label at bounding box center [95, 584] width 13 height 14
click at [96, 591] on input "checkbox" at bounding box center [95, 584] width 13 height 13
checkbox input "true"
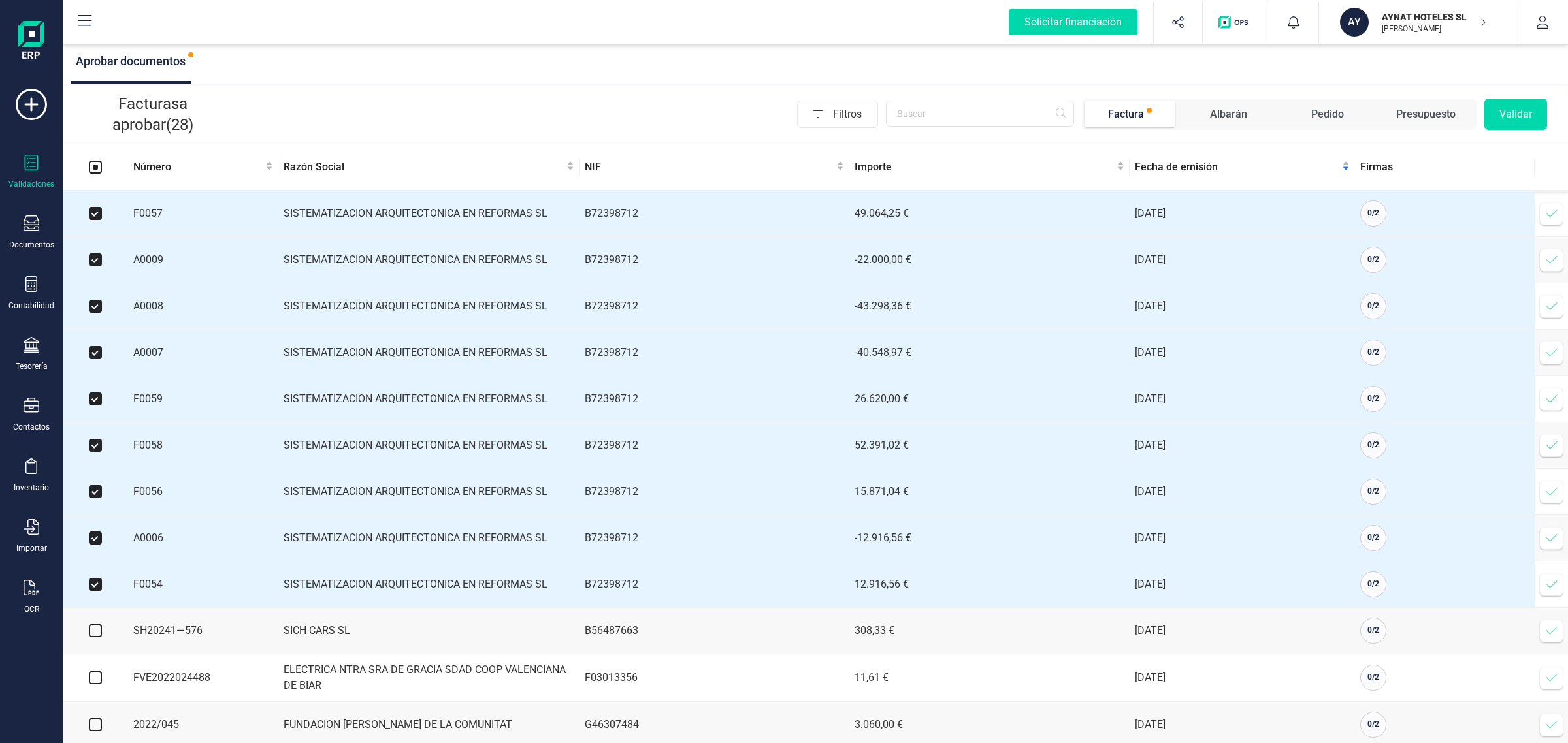
click at [1510, 107] on button "Validar" at bounding box center [1515, 113] width 63 height 31
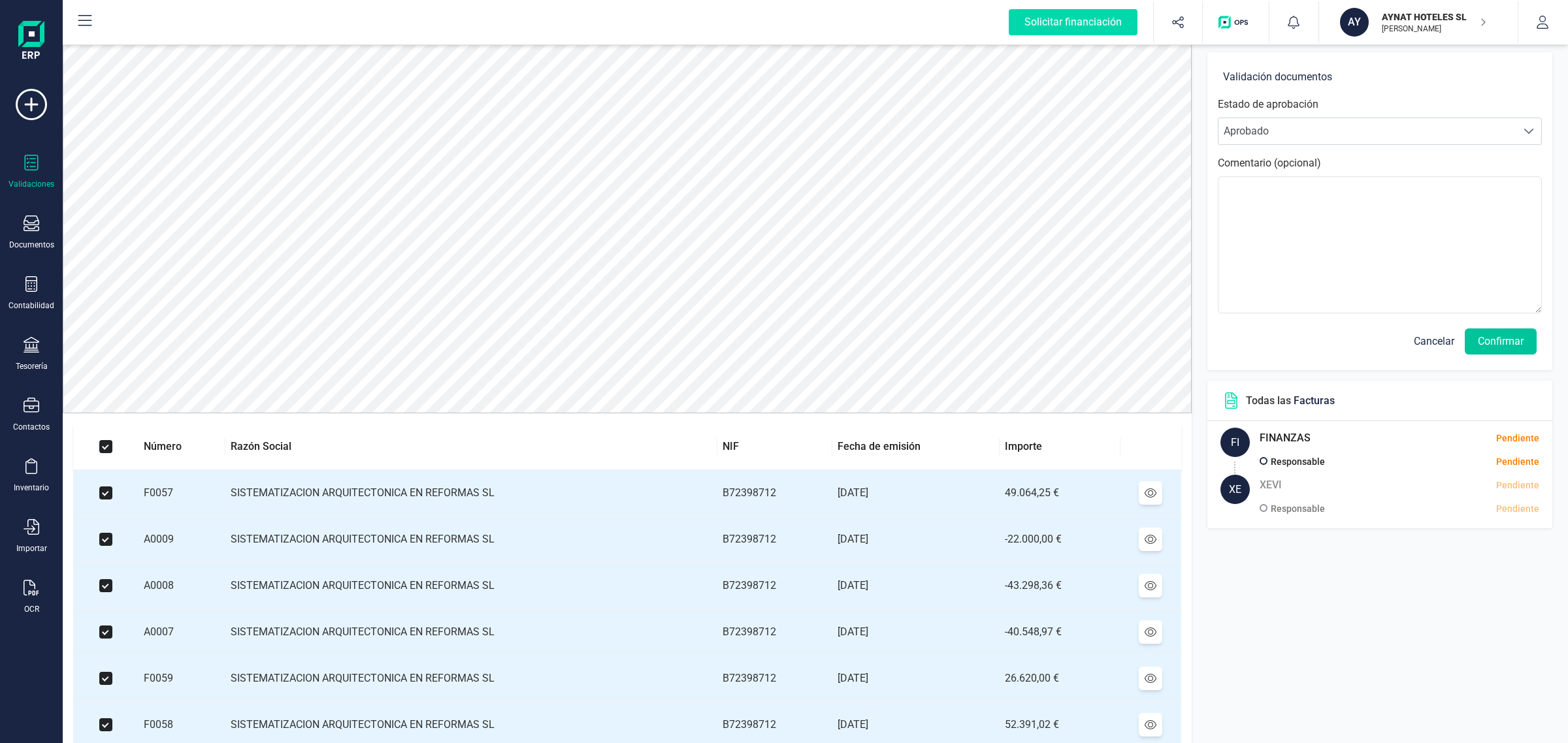
click at [1493, 348] on button "Confirmar" at bounding box center [1500, 341] width 72 height 26
click at [1493, 345] on button "Confirmar" at bounding box center [1500, 341] width 72 height 26
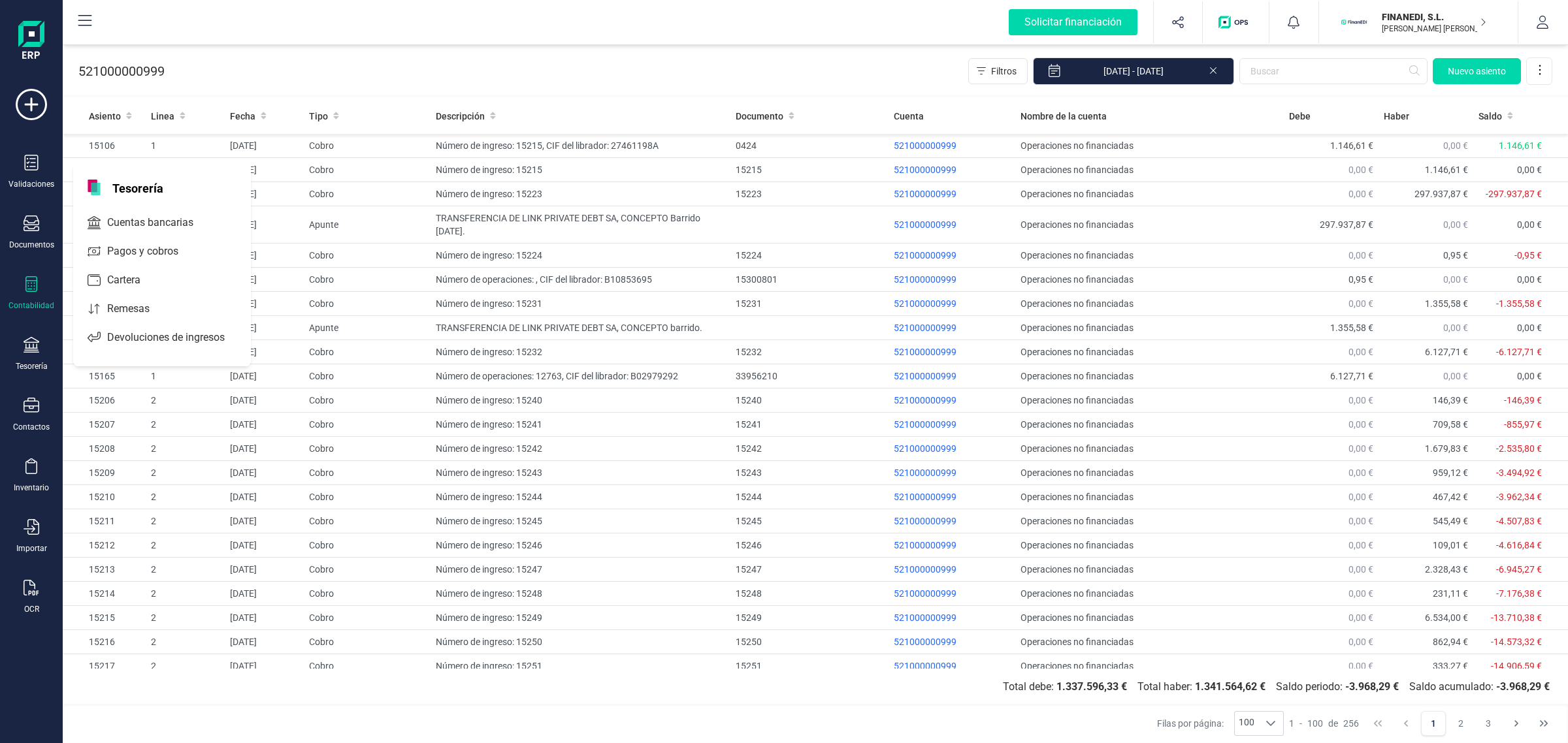
click at [180, 219] on span "Cuentas bancarias" at bounding box center [160, 222] width 115 height 16
